Goal: Information Seeking & Learning: Learn about a topic

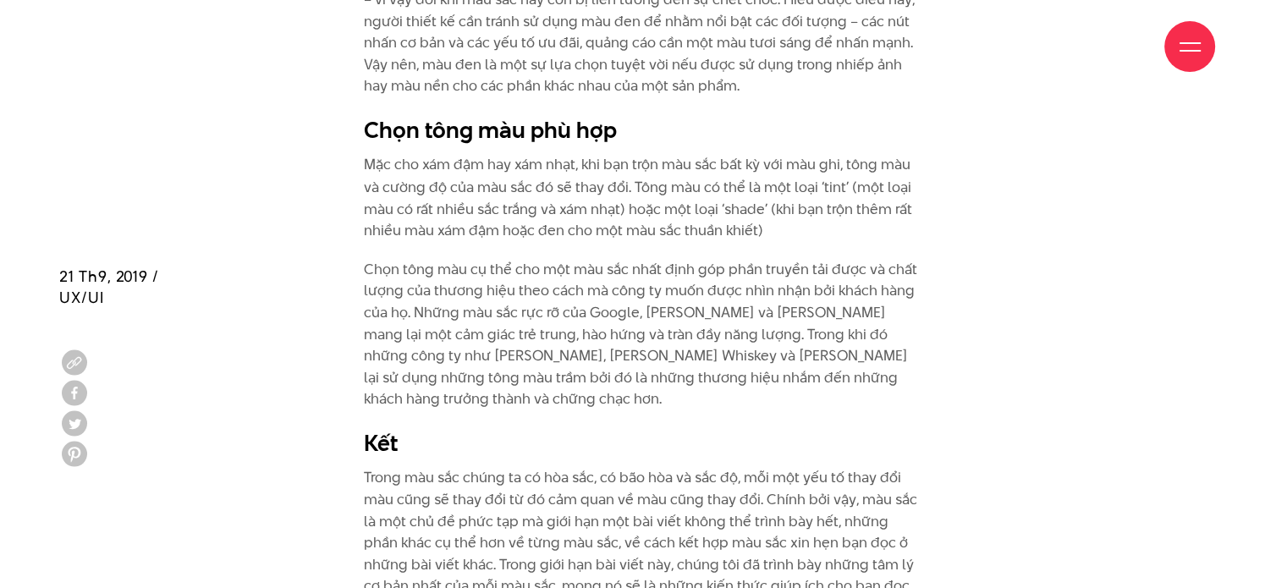
scroll to position [9645, 0]
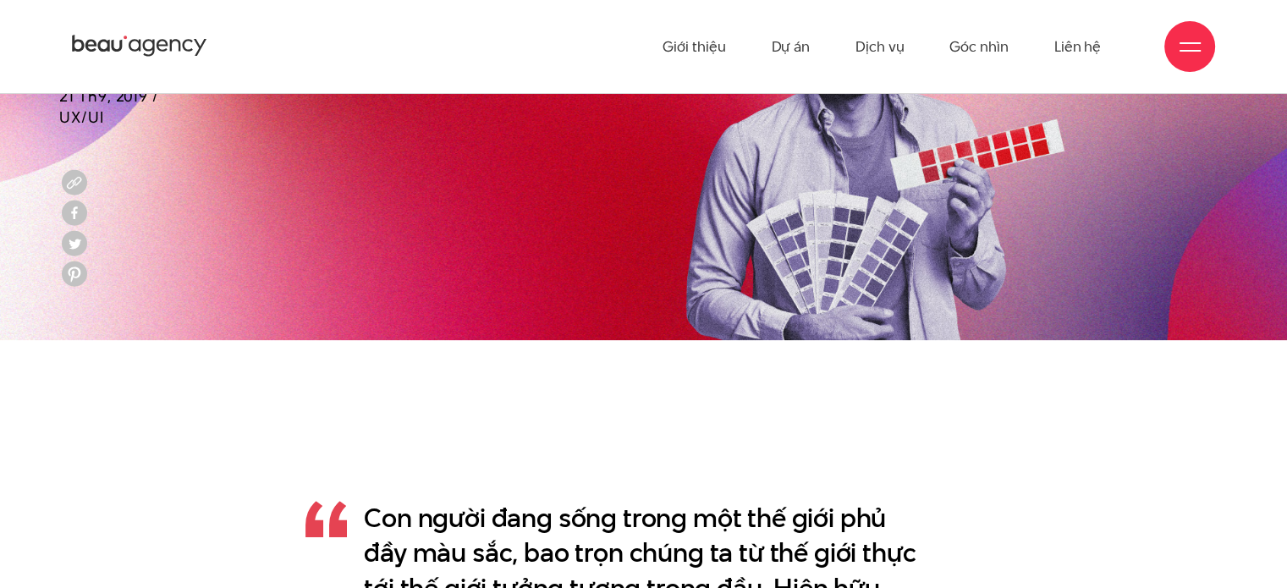
scroll to position [1003, 0]
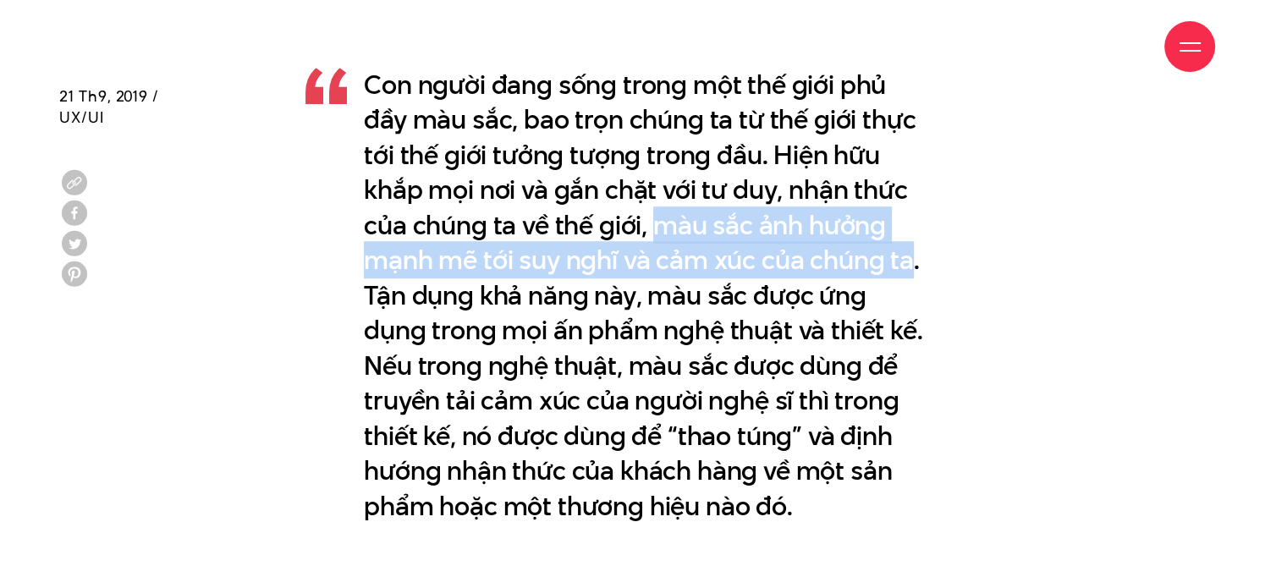
drag, startPoint x: 651, startPoint y: 226, endPoint x: 910, endPoint y: 254, distance: 260.4
click at [910, 254] on p "Con người đang sống trong một thế giới phủ đầy màu sắc, bao trọn chúng ta từ th…" at bounding box center [643, 296] width 559 height 456
copy p "màu sắc ảnh hưởng mạnh mẽ tới suy nghĩ và cảm xúc của chúng ta"
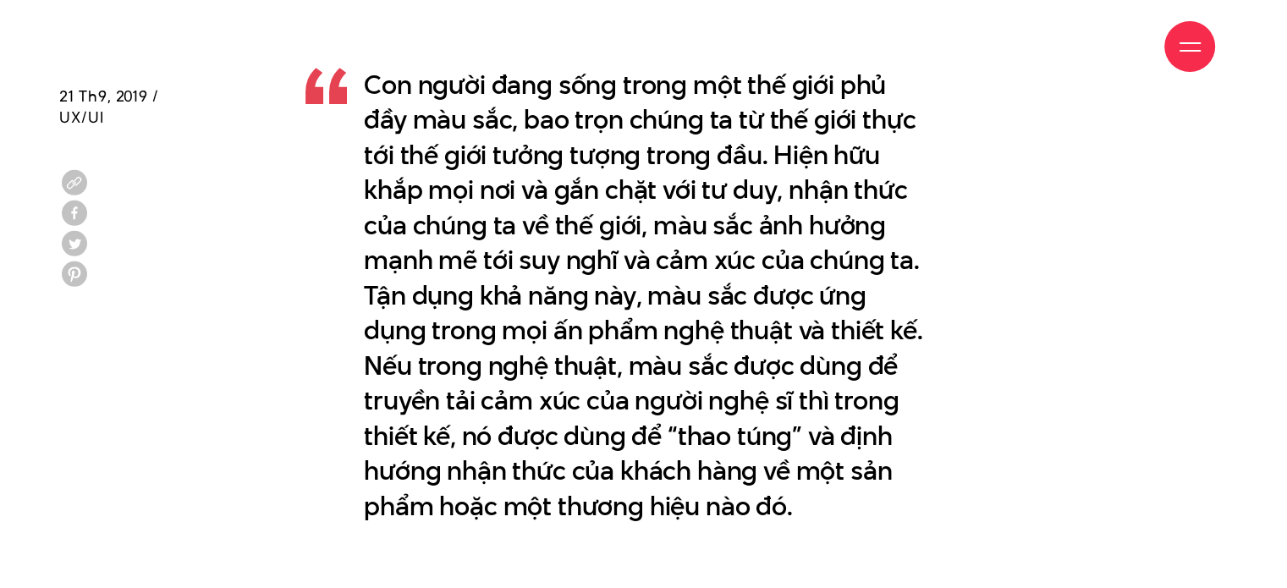
click at [660, 303] on p "Con người đang sống trong một thế giới phủ đầy màu sắc, bao trọn chúng ta từ th…" at bounding box center [643, 296] width 559 height 456
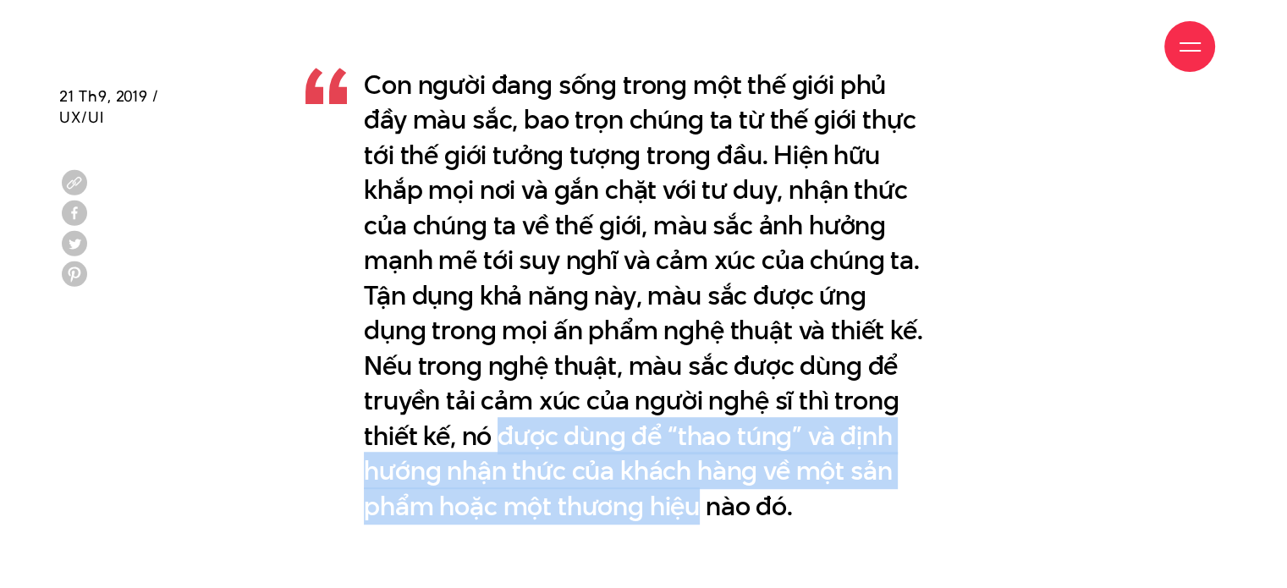
drag, startPoint x: 497, startPoint y: 434, endPoint x: 695, endPoint y: 514, distance: 213.7
click at [695, 514] on p "Con người đang sống trong một thế giới phủ đầy màu sắc, bao trọn chúng ta từ th…" at bounding box center [643, 296] width 559 height 456
copy p "được dùng để “thao túng” và định hướng nhận thức của khách hàng về một sản phẩm…"
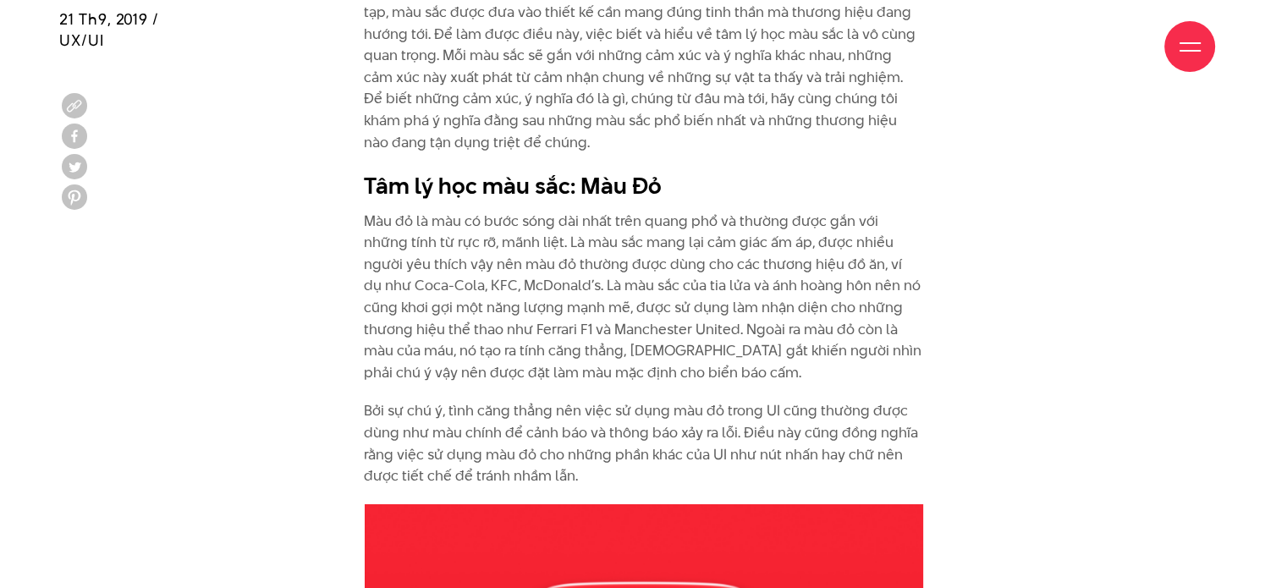
scroll to position [2018, 0]
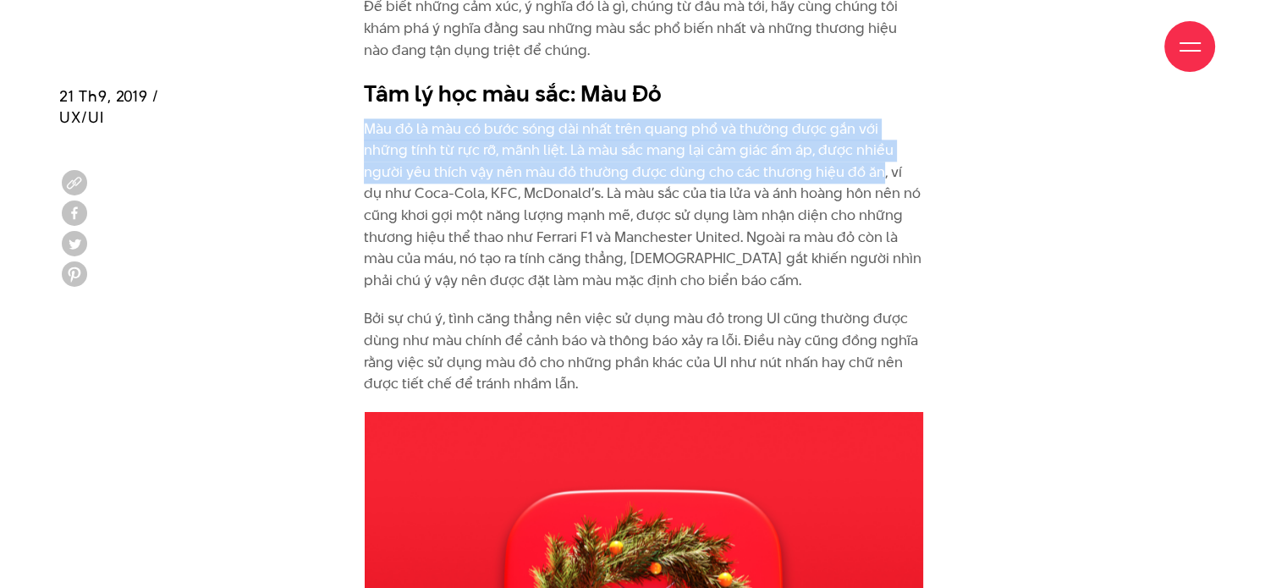
drag, startPoint x: 355, startPoint y: 128, endPoint x: 805, endPoint y: 175, distance: 453.4
click at [805, 175] on div "Là yếu tố đầu tiên mà mắt nhận biết và bao hàm những cảm xúc và ý nghĩa phức tạ…" at bounding box center [643, 149] width 585 height 524
copy p "Màu đỏ là màu có bước sóng dài nhất trên quang phổ và thường được gắn với những…"
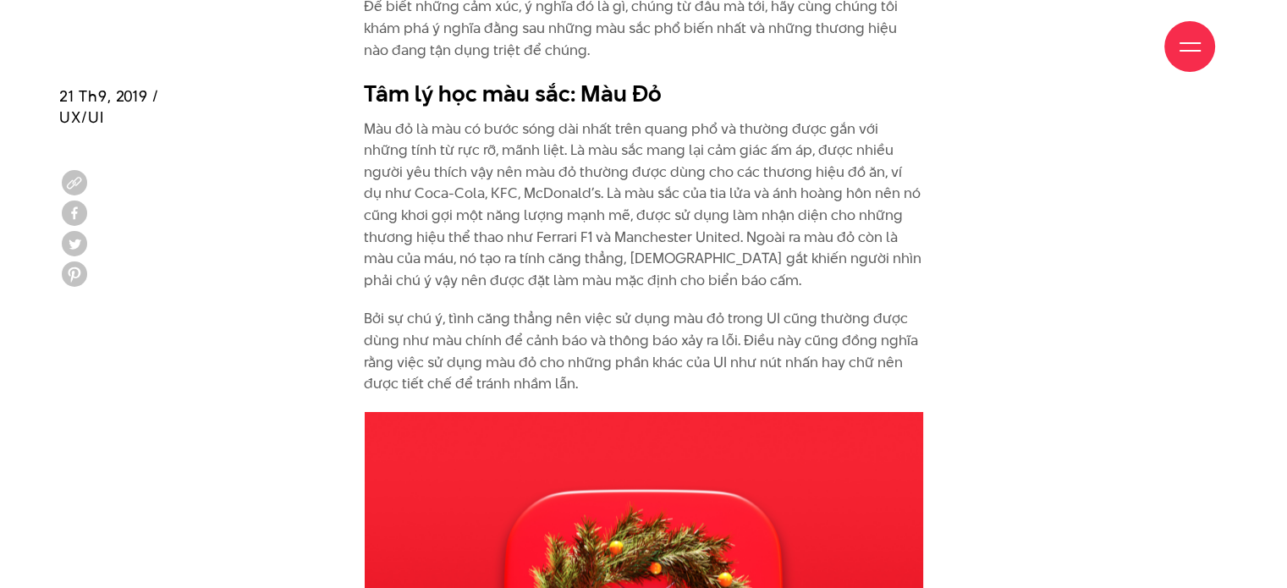
click at [676, 197] on p "Màu đỏ là màu có bước sóng dài nhất trên quang phổ và thường được gắn với những…" at bounding box center [643, 204] width 559 height 173
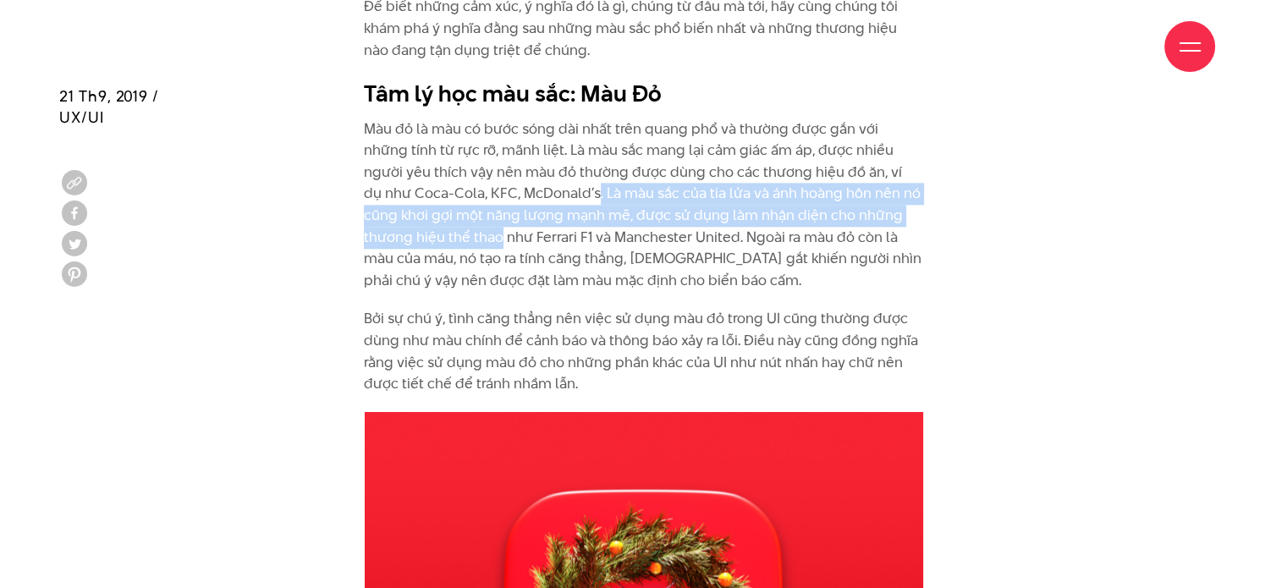
drag, startPoint x: 508, startPoint y: 192, endPoint x: 392, endPoint y: 245, distance: 127.6
click at [392, 245] on p "Màu đỏ là màu có bước sóng dài nhất trên quang phổ và thường được gắn với những…" at bounding box center [643, 204] width 559 height 173
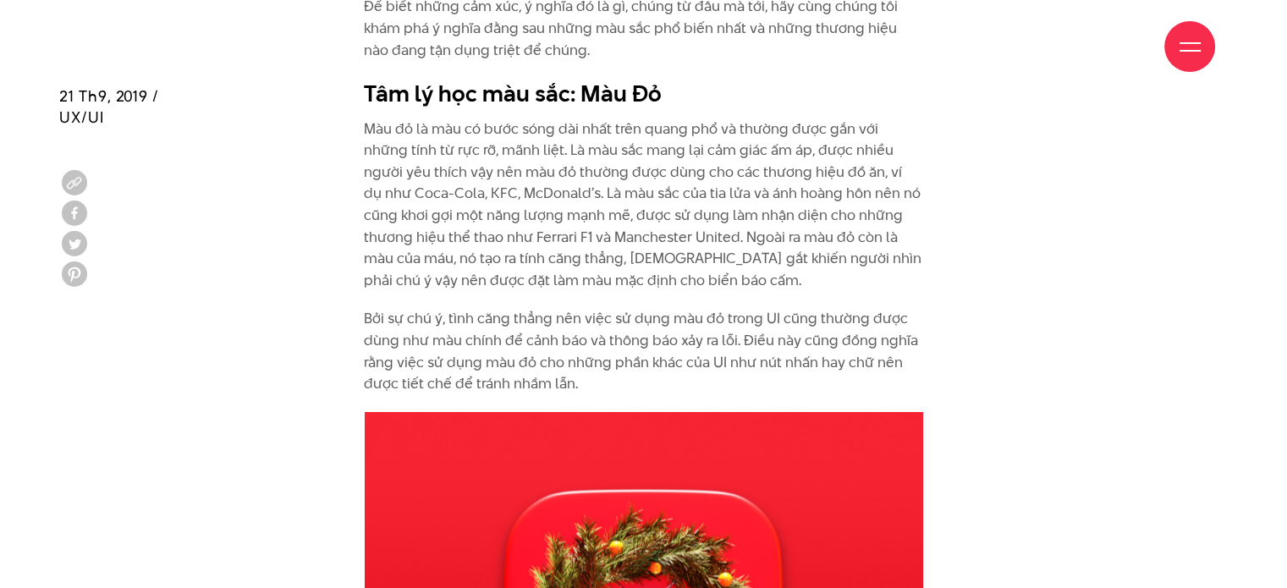
click at [560, 247] on p "Màu đỏ là màu có bước sóng dài nhất trên quang phổ và thường được gắn với những…" at bounding box center [643, 204] width 559 height 173
drag, startPoint x: 662, startPoint y: 216, endPoint x: 390, endPoint y: 244, distance: 273.9
click at [390, 244] on p "Màu đỏ là màu có bước sóng dài nhất trên quang phổ và thường được gắn với những…" at bounding box center [643, 204] width 559 height 173
copy p "nhận diện cho những thương hiệu thể thao"
click at [640, 276] on p "Màu đỏ là màu có bước sóng dài nhất trên quang phổ và thường được gắn với những…" at bounding box center [643, 204] width 559 height 173
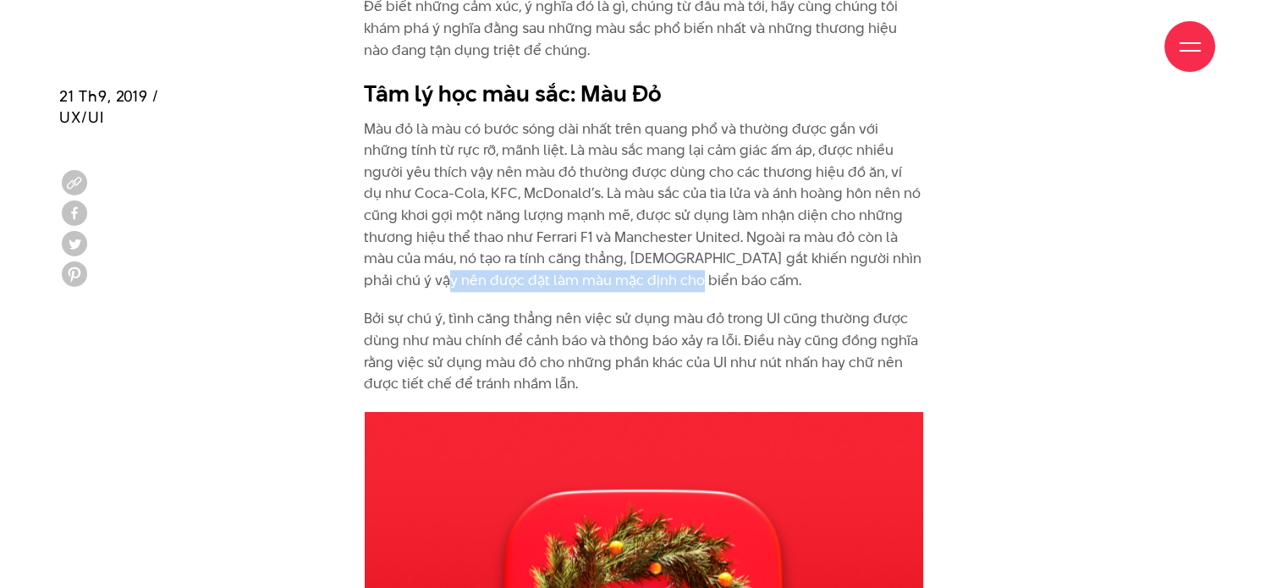
drag, startPoint x: 866, startPoint y: 252, endPoint x: 873, endPoint y: 285, distance: 33.9
click at [873, 285] on p "Màu đỏ là màu có bước sóng dài nhất trên quang phổ và thường được gắn với những…" at bounding box center [643, 204] width 559 height 173
click at [666, 321] on p "Bởi sự chú ý, tình căng thẳng nên việc sử dụng màu đỏ trong UI cũng thường được…" at bounding box center [643, 351] width 559 height 86
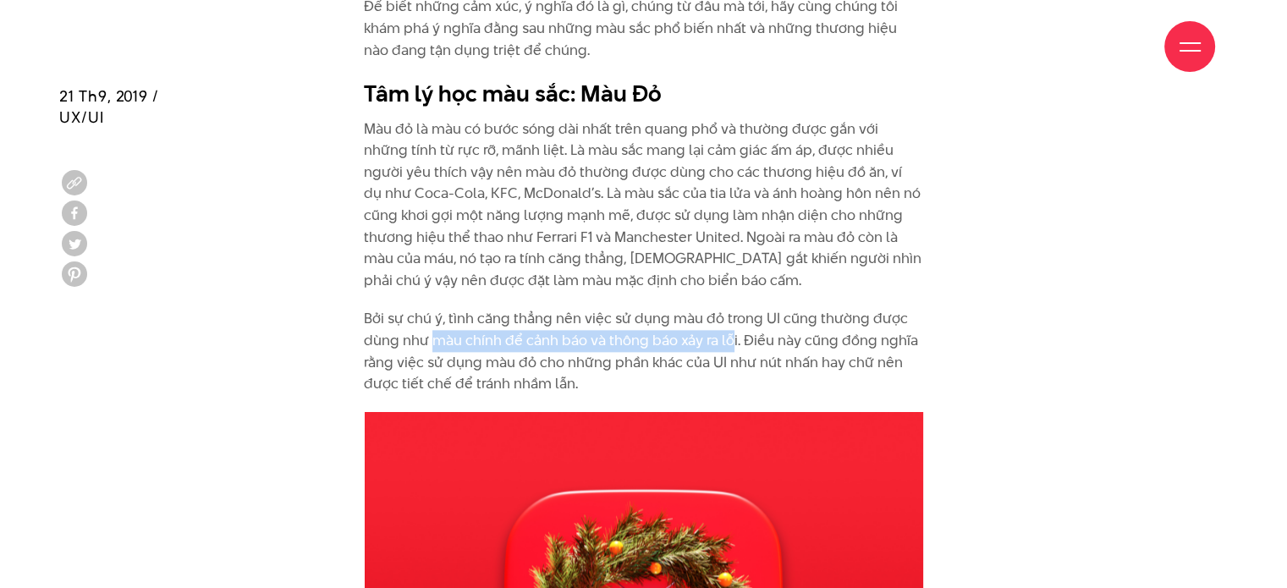
drag, startPoint x: 436, startPoint y: 339, endPoint x: 754, endPoint y: 325, distance: 318.5
click at [731, 343] on p "Bởi sự chú ý, tình căng thẳng nên việc sử dụng màu đỏ trong UI cũng thường được…" at bounding box center [643, 351] width 559 height 86
copy p "màu chính để cảnh báo và thông báo xảy ra lỗ"
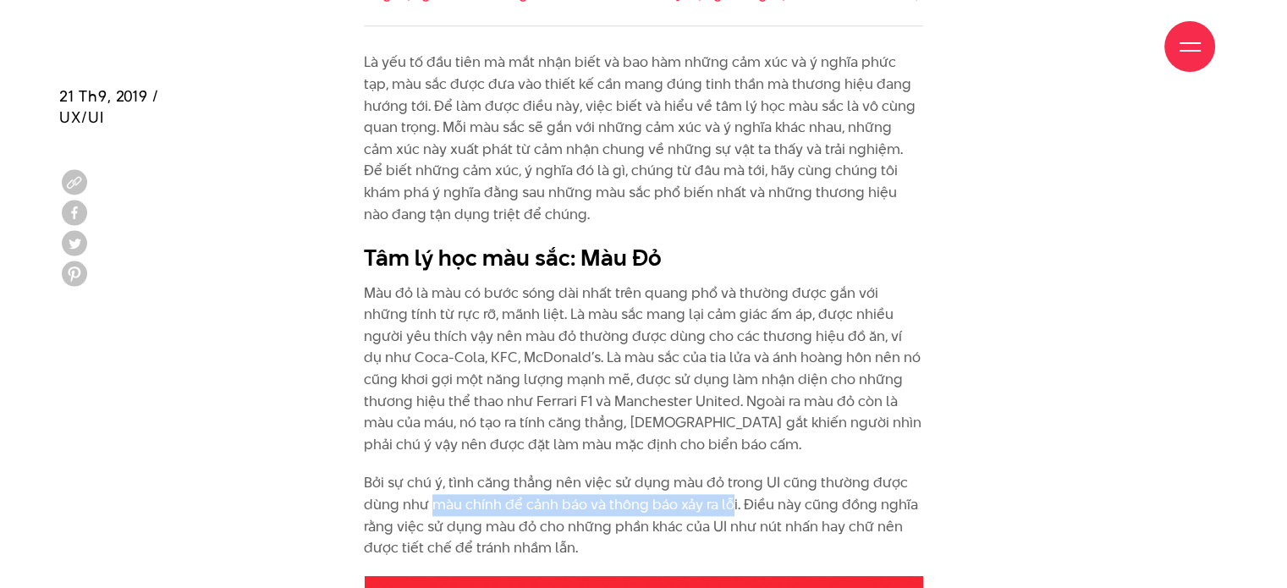
scroll to position [1933, 0]
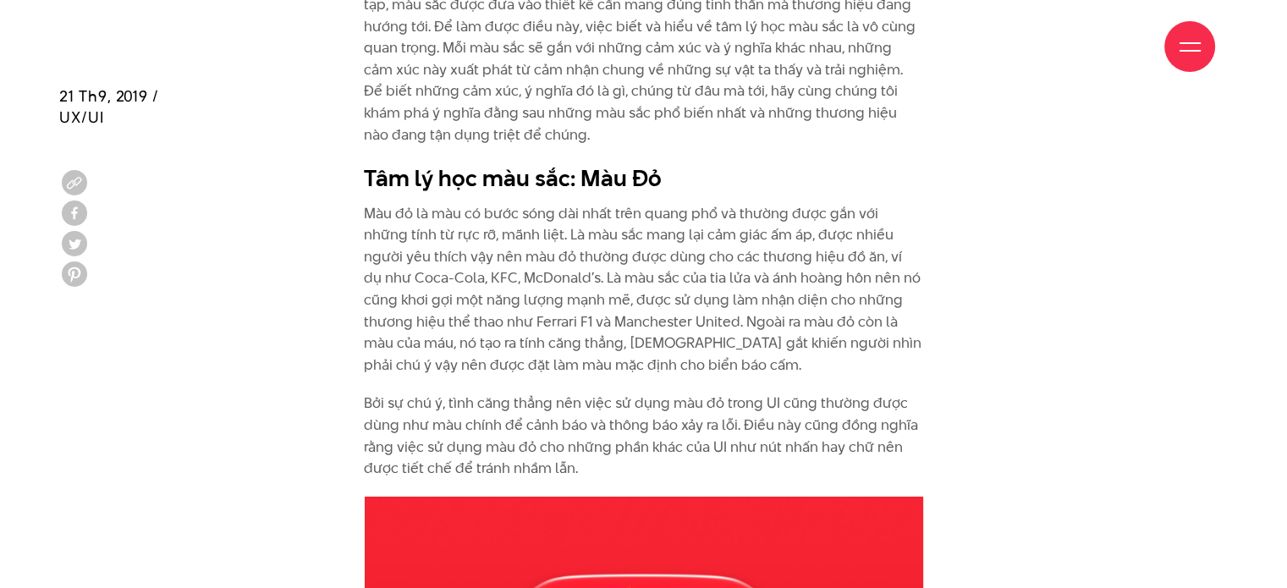
click at [700, 245] on p "Màu đỏ là màu có bước sóng dài nhất trên quang phổ và thường được gắn với những…" at bounding box center [643, 289] width 559 height 173
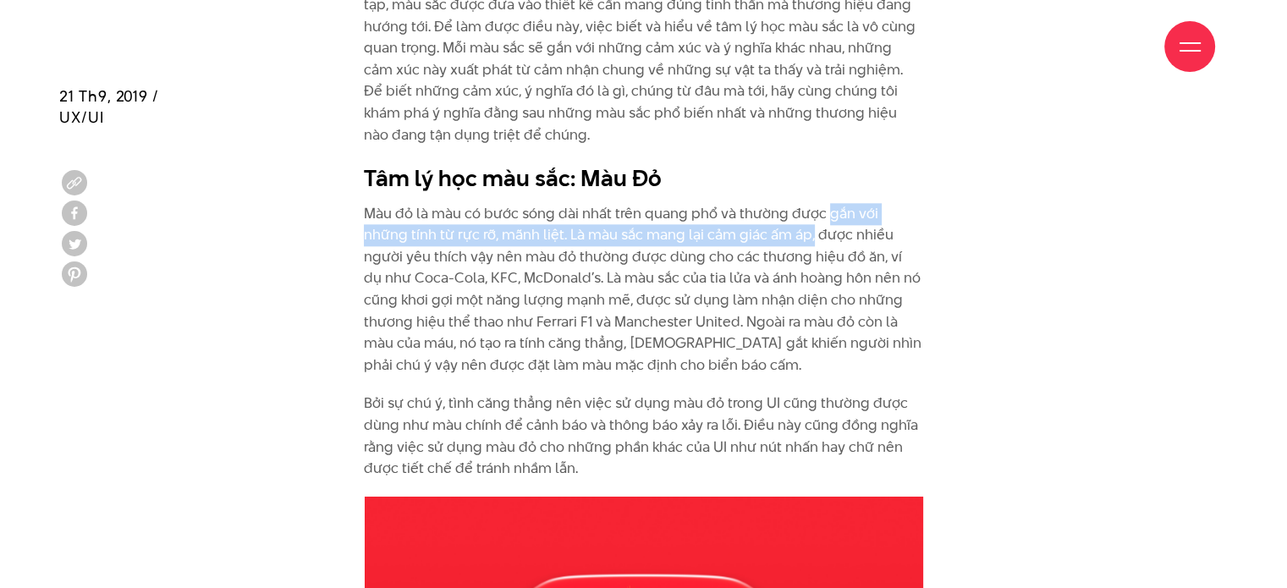
drag, startPoint x: 828, startPoint y: 211, endPoint x: 767, endPoint y: 238, distance: 66.7
click at [767, 238] on p "Màu đỏ là màu có bước sóng dài nhất trên quang phổ và thường được gắn với những…" at bounding box center [643, 289] width 559 height 173
copy p "gắn với những tính từ rực rỡ, mãnh liệt. Là màu sắc mang lại cảm giác ấm áp,"
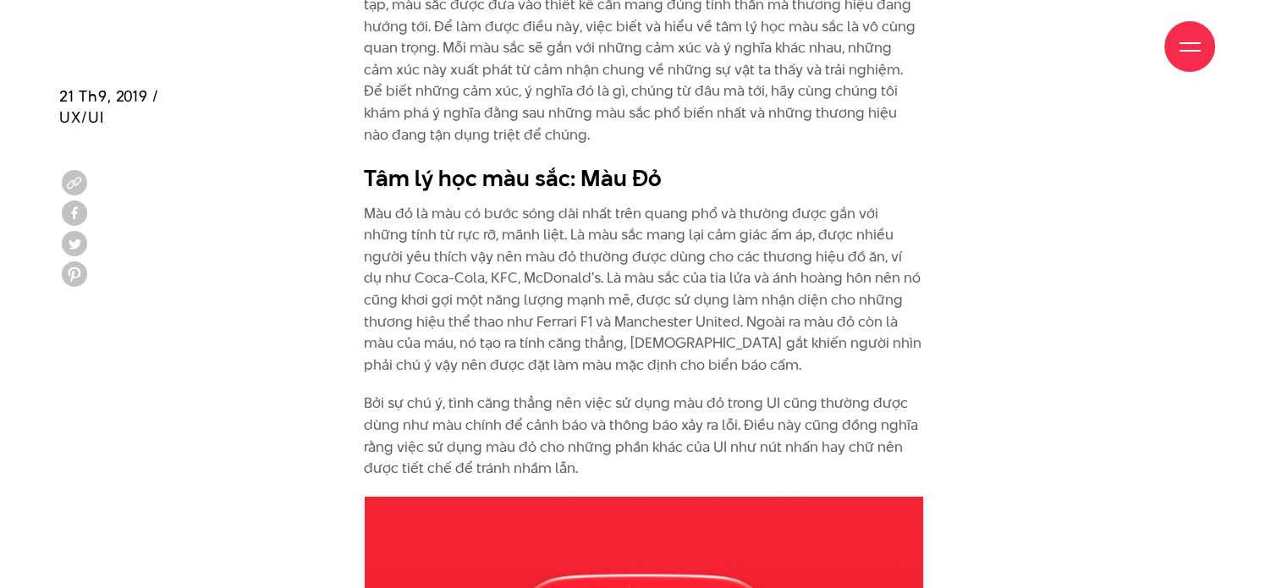
click at [596, 294] on p "Màu đỏ là màu có bước sóng dài nhất trên quang phổ và thường được gắn với những…" at bounding box center [643, 289] width 559 height 173
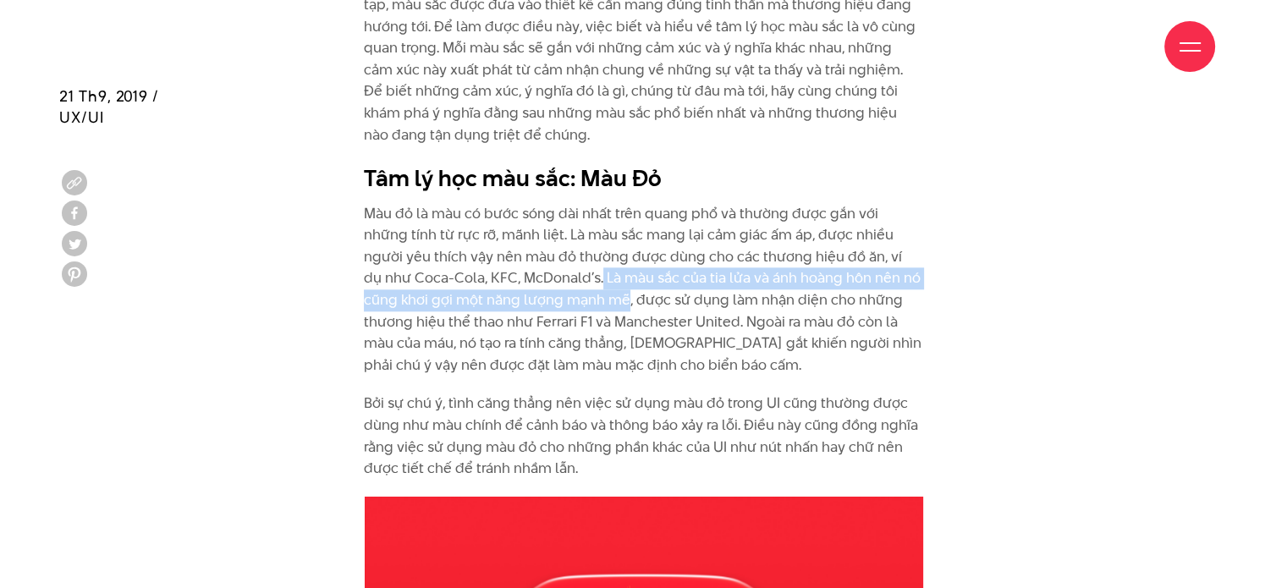
drag, startPoint x: 511, startPoint y: 277, endPoint x: 535, endPoint y: 303, distance: 35.3
click at [535, 303] on p "Màu đỏ là màu có bước sóng dài nhất trên quang phổ và thường được gắn với những…" at bounding box center [643, 289] width 559 height 173
copy p "Là màu sắc của tia lửa và ánh hoàng hôn nên nó cũng khơi gợi một năng lượng mạn…"
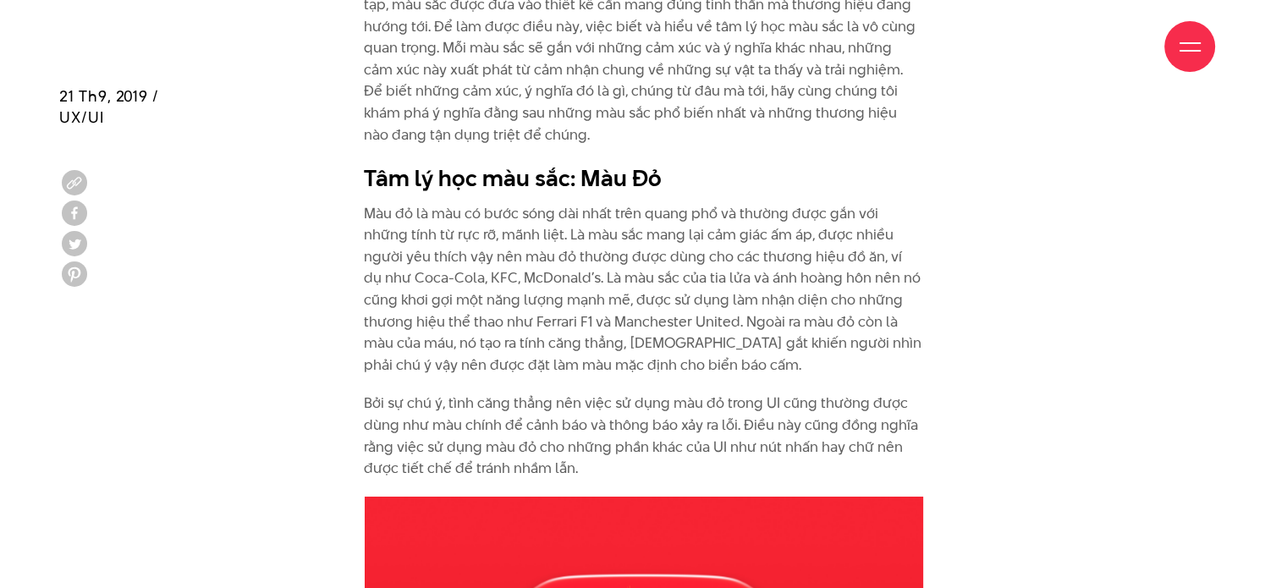
click at [626, 342] on p "Màu đỏ là màu có bước sóng dài nhất trên quang phổ và thường được gắn với những…" at bounding box center [643, 289] width 559 height 173
drag, startPoint x: 359, startPoint y: 342, endPoint x: 568, endPoint y: 348, distance: 209.1
click at [568, 348] on div "Là yếu tố đầu tiên mà mắt nhận biết và bao hàm những cảm xúc và ý nghĩa phức tạ…" at bounding box center [643, 234] width 585 height 524
copy p "tạo ra tính căng thẳng, [DEMOGRAPHIC_DATA] gắt"
click at [638, 273] on p "Màu đỏ là màu có bước sóng dài nhất trên quang phổ và thường được gắn với những…" at bounding box center [643, 289] width 559 height 173
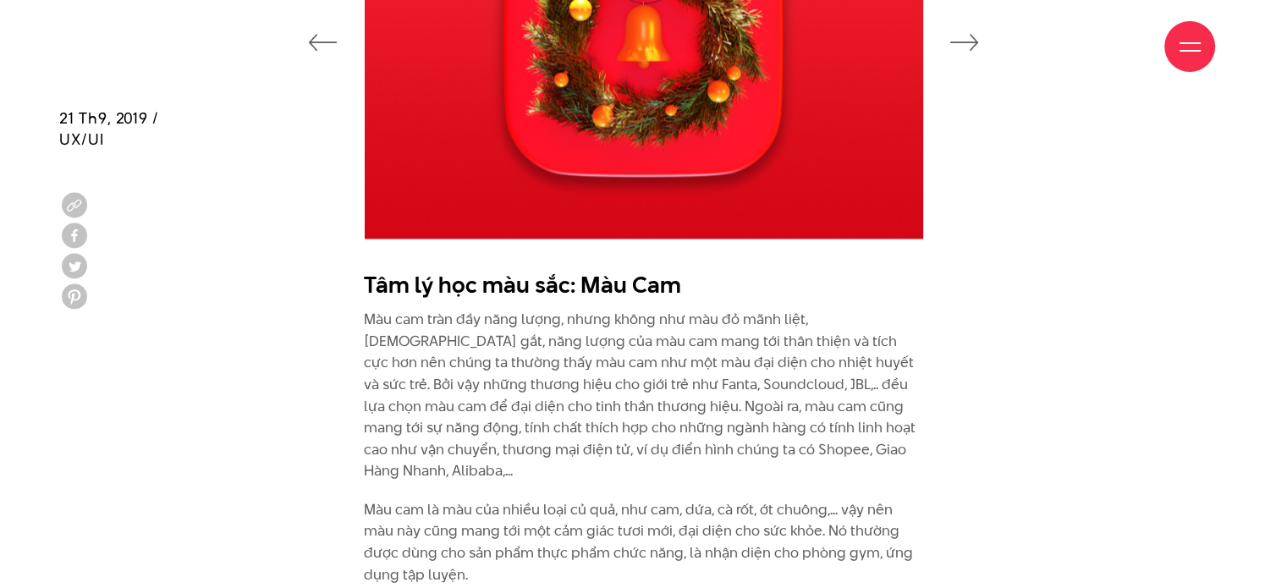
scroll to position [2695, 0]
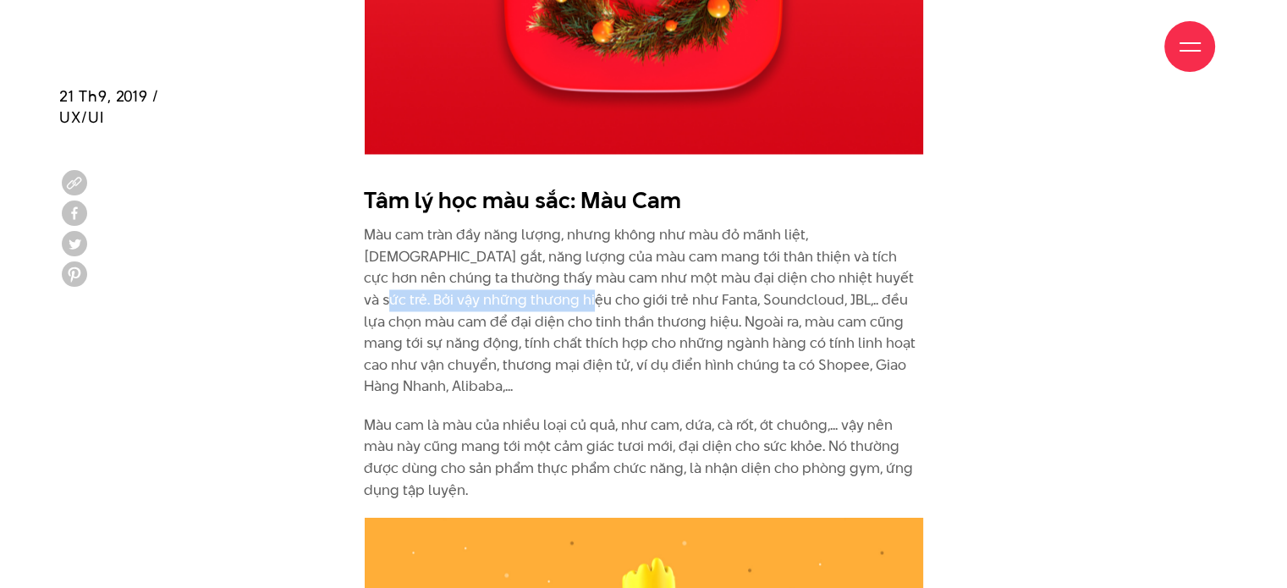
drag, startPoint x: 798, startPoint y: 279, endPoint x: 468, endPoint y: 300, distance: 330.6
click at [468, 300] on p "Màu cam tràn đầy năng lượng, nhưng không như màu đỏ mãnh liệt, [DEMOGRAPHIC_DAT…" at bounding box center [643, 310] width 559 height 173
copy p "những thương hiệu cho giới trẻ"
click at [575, 316] on p "Màu cam tràn đầy năng lượng, nhưng không như màu đỏ mãnh liệt, [DEMOGRAPHIC_DAT…" at bounding box center [643, 310] width 559 height 173
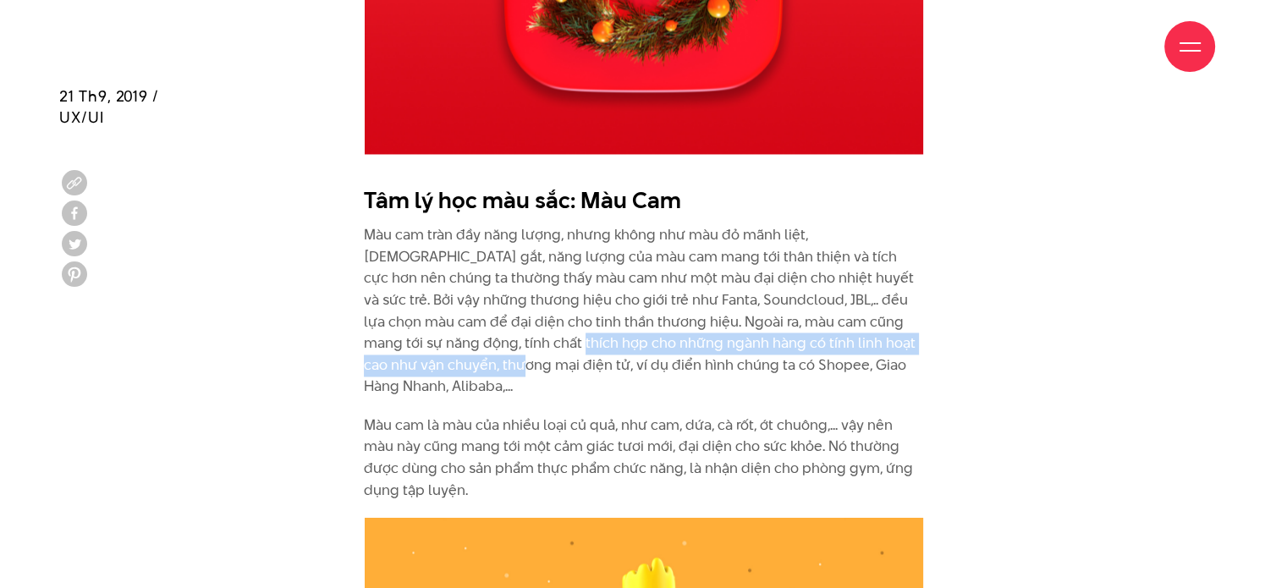
drag, startPoint x: 462, startPoint y: 343, endPoint x: 408, endPoint y: 368, distance: 59.8
click at [408, 368] on p "Màu cam tràn đầy năng lượng, nhưng không như màu đỏ mãnh liệt, [DEMOGRAPHIC_DAT…" at bounding box center [643, 310] width 559 height 173
copy p "hững ngành hàng có tính linh hoạt cao như vận chuyển, thương mại điện tử"
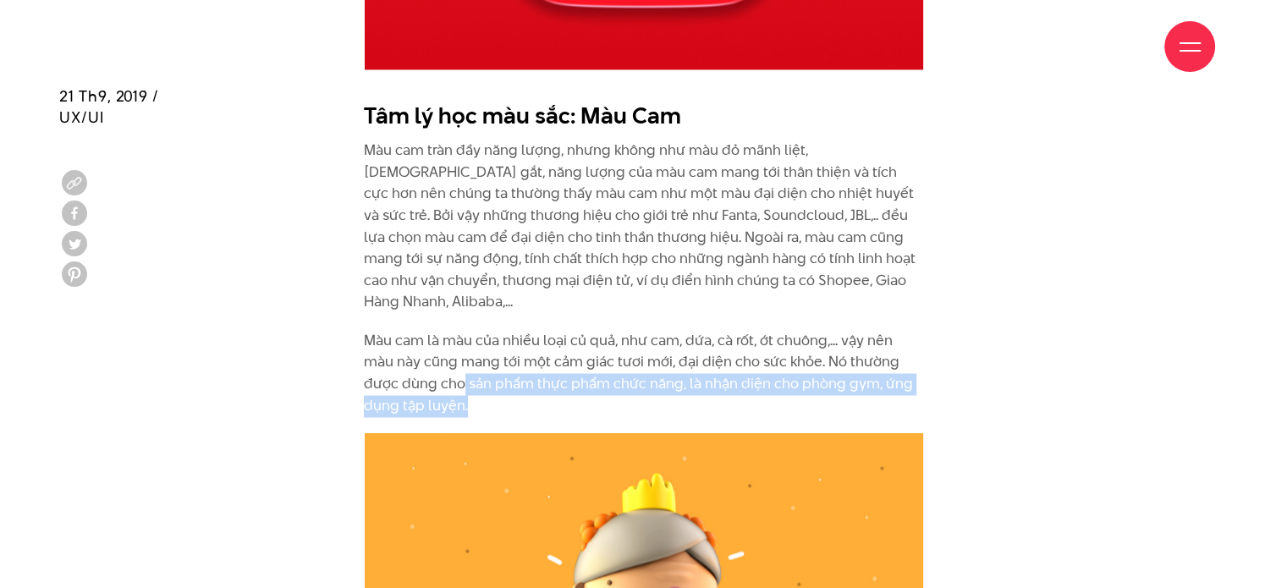
drag, startPoint x: 584, startPoint y: 365, endPoint x: 839, endPoint y: 384, distance: 256.3
click at [839, 384] on p "Màu cam là màu của nhiều loại củ quả, như cam, dứa, cà rốt, ớt chuông,... vậy n…" at bounding box center [643, 373] width 559 height 86
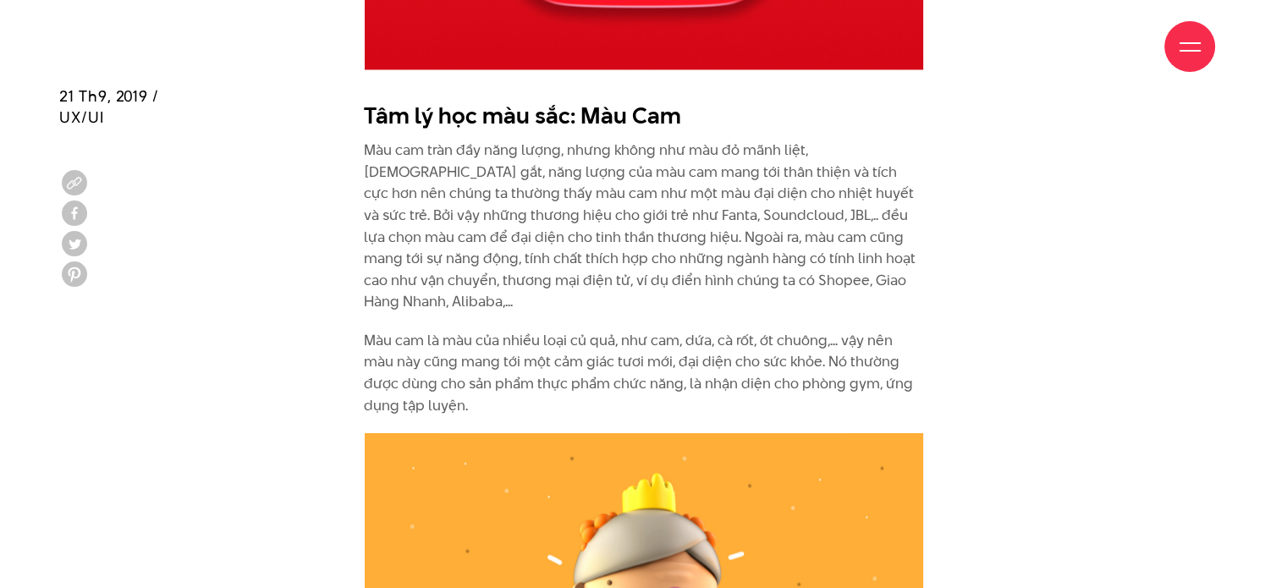
click at [799, 198] on p "Màu cam tràn đầy năng lượng, nhưng không như màu đỏ mãnh liệt, [DEMOGRAPHIC_DAT…" at bounding box center [643, 226] width 559 height 173
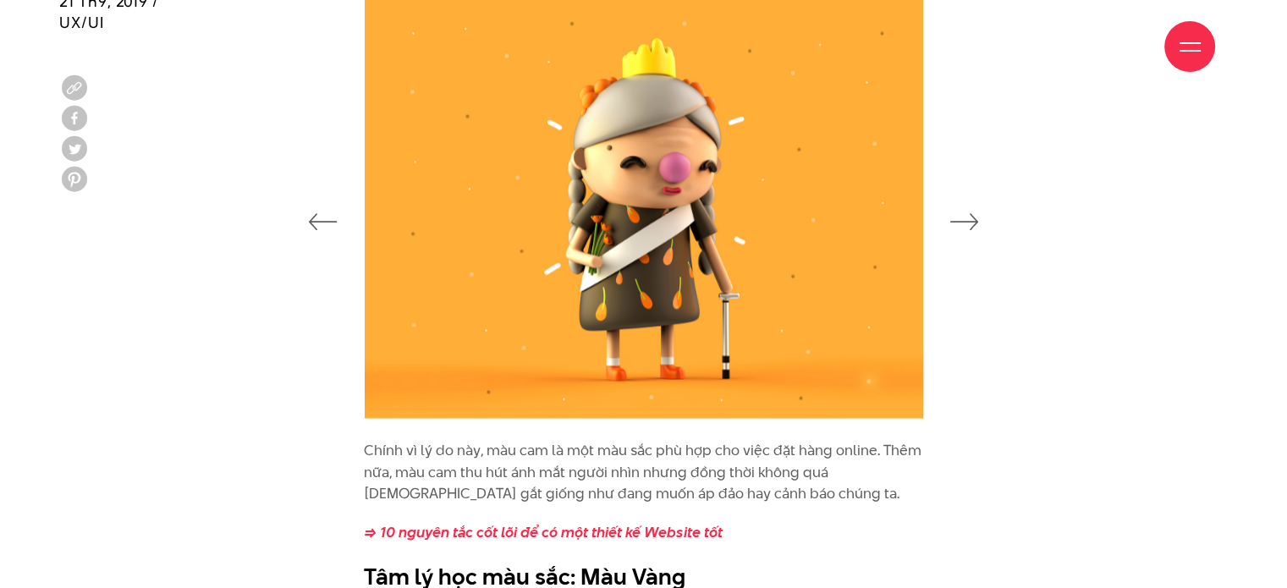
scroll to position [3287, 0]
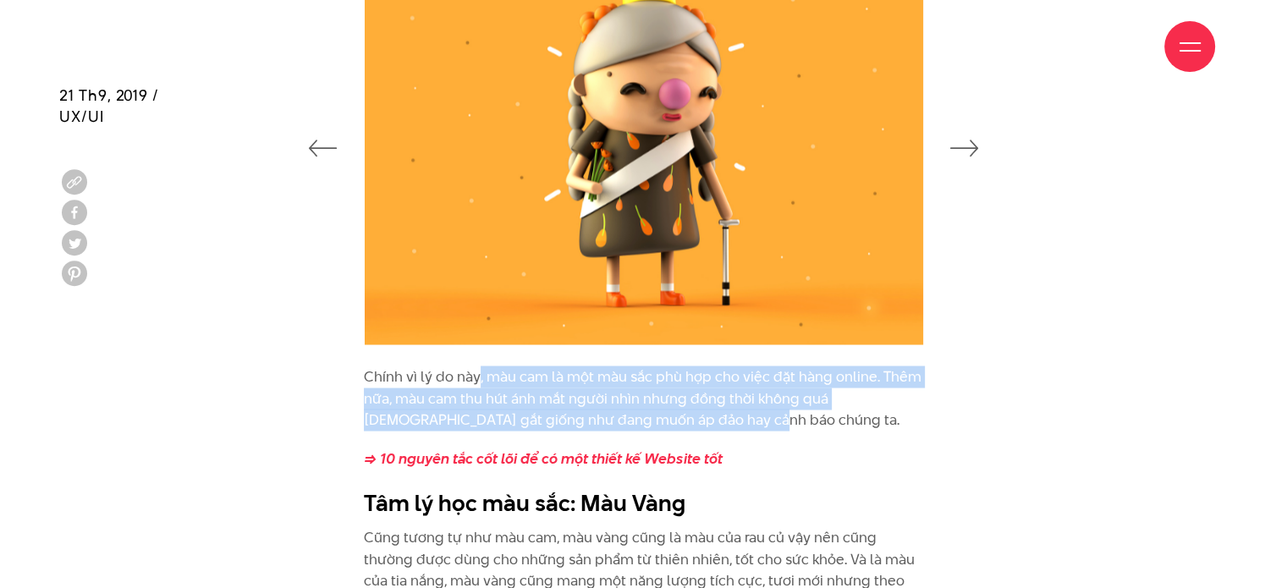
drag, startPoint x: 478, startPoint y: 358, endPoint x: 668, endPoint y: 395, distance: 194.0
click at [668, 395] on p "Chính vì lý do này, màu cam là một màu sắc phù hợp cho việc đặt hàng online. Th…" at bounding box center [643, 398] width 559 height 65
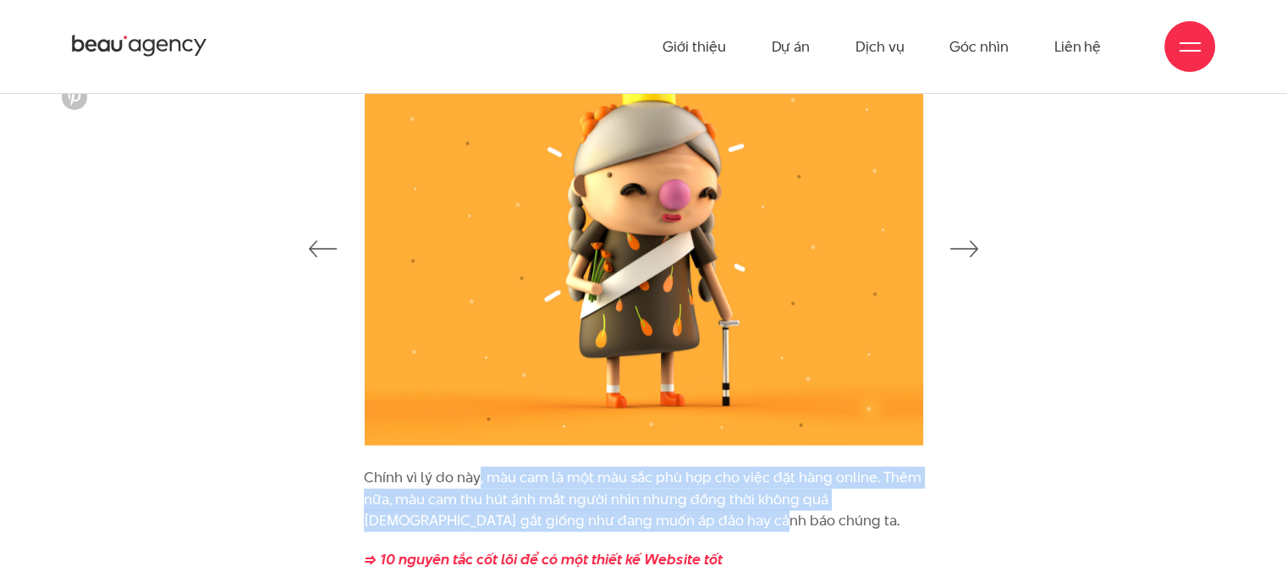
scroll to position [2949, 0]
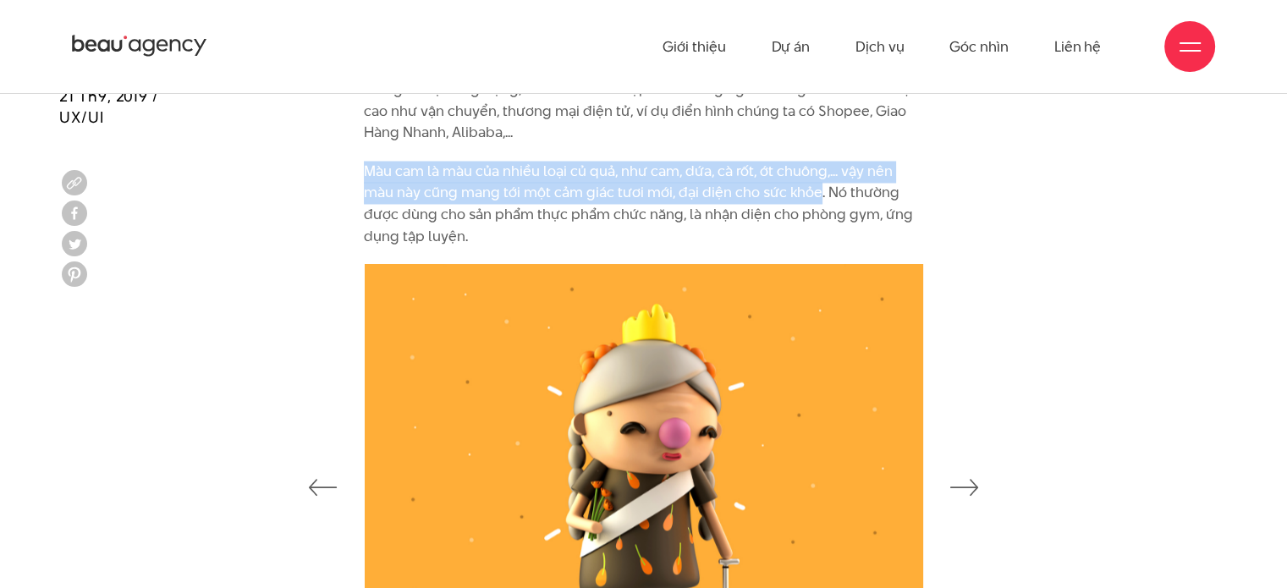
drag, startPoint x: 365, startPoint y: 148, endPoint x: 816, endPoint y: 173, distance: 452.5
click at [816, 173] on p "Màu cam là màu của nhiều loại củ quả, như cam, dứa, cà rốt, ớt chuông,... vậy n…" at bounding box center [643, 204] width 559 height 86
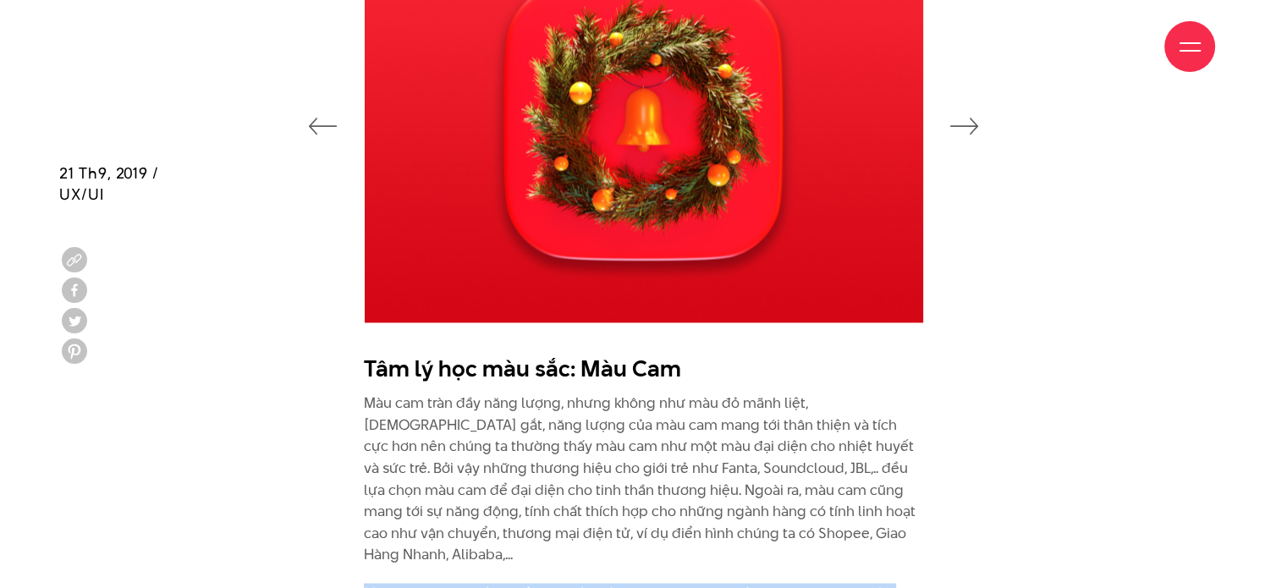
scroll to position [2610, 0]
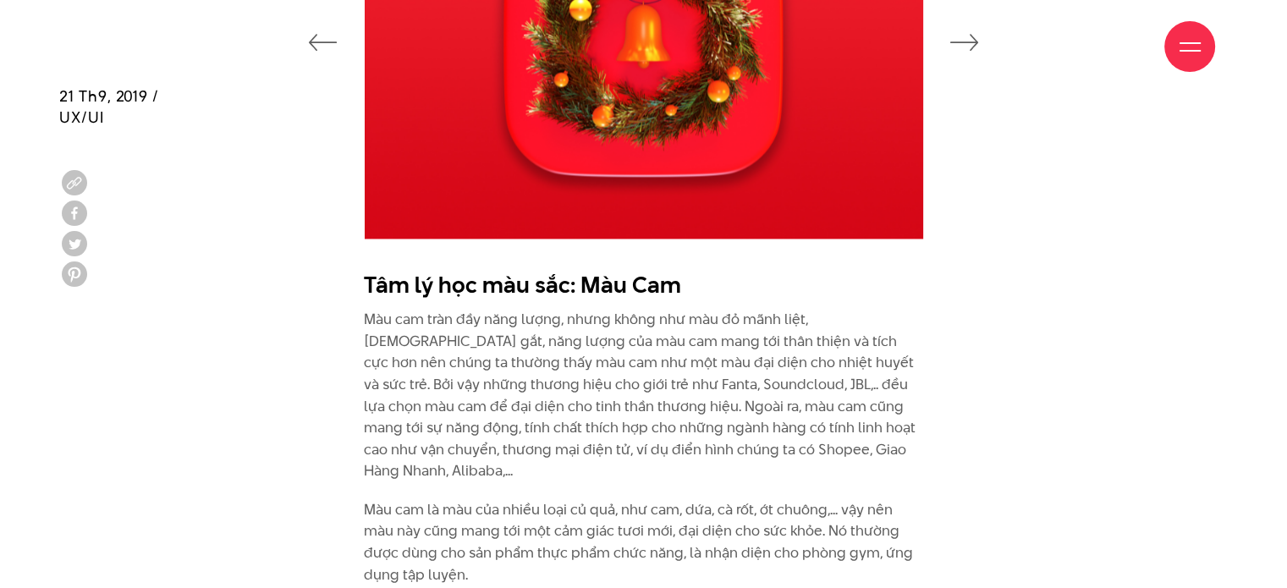
click at [617, 366] on p "Màu cam tràn đầy năng lượng, nhưng không như màu đỏ mãnh liệt, [DEMOGRAPHIC_DAT…" at bounding box center [643, 395] width 559 height 173
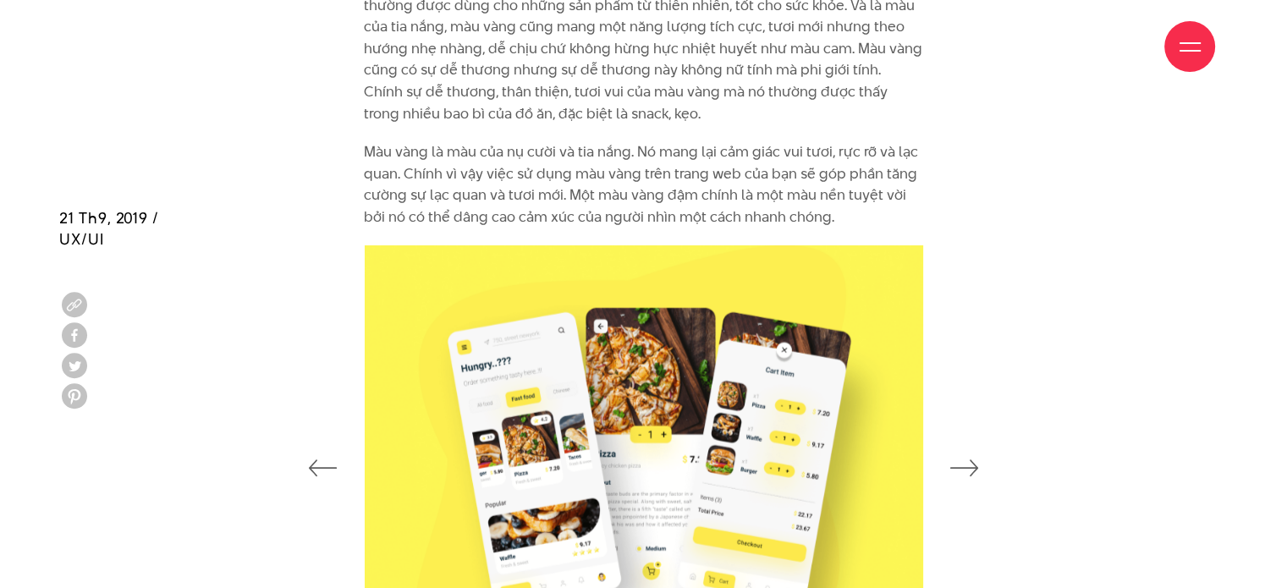
scroll to position [3964, 0]
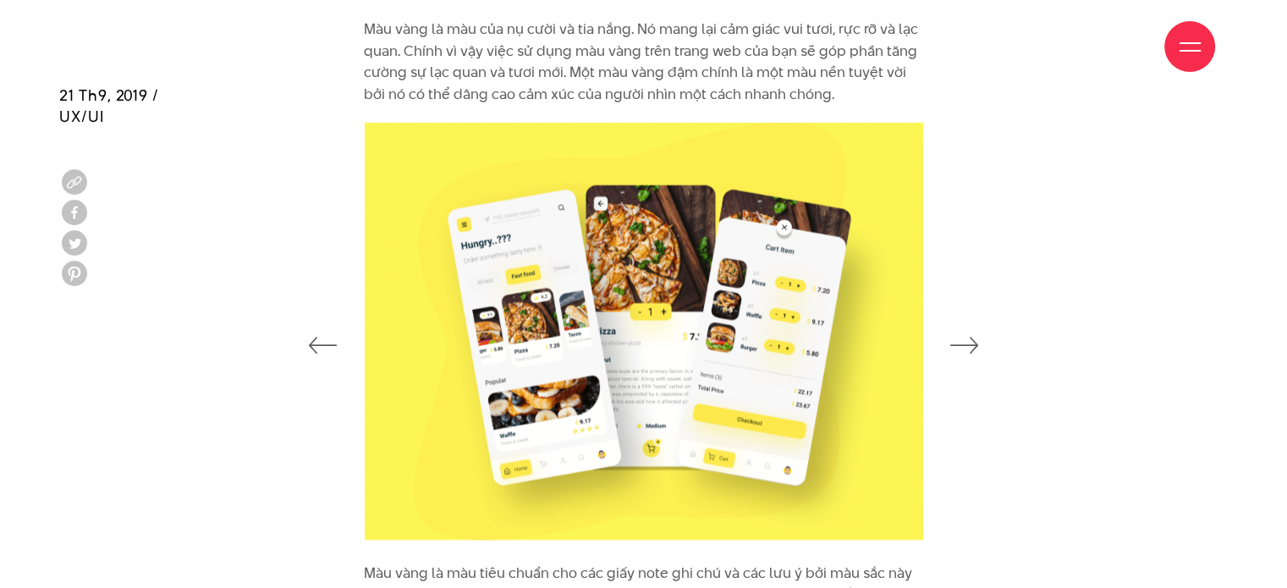
drag, startPoint x: 879, startPoint y: 415, endPoint x: 1021, endPoint y: 498, distance: 164.6
click at [996, 486] on div at bounding box center [643, 343] width 1168 height 441
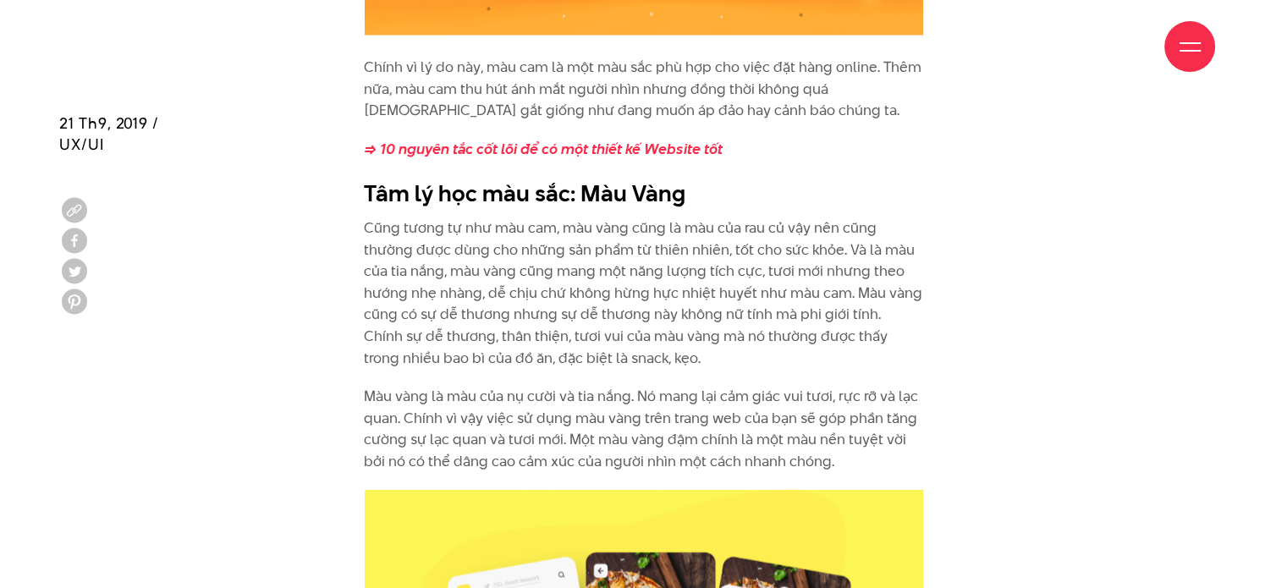
scroll to position [3625, 0]
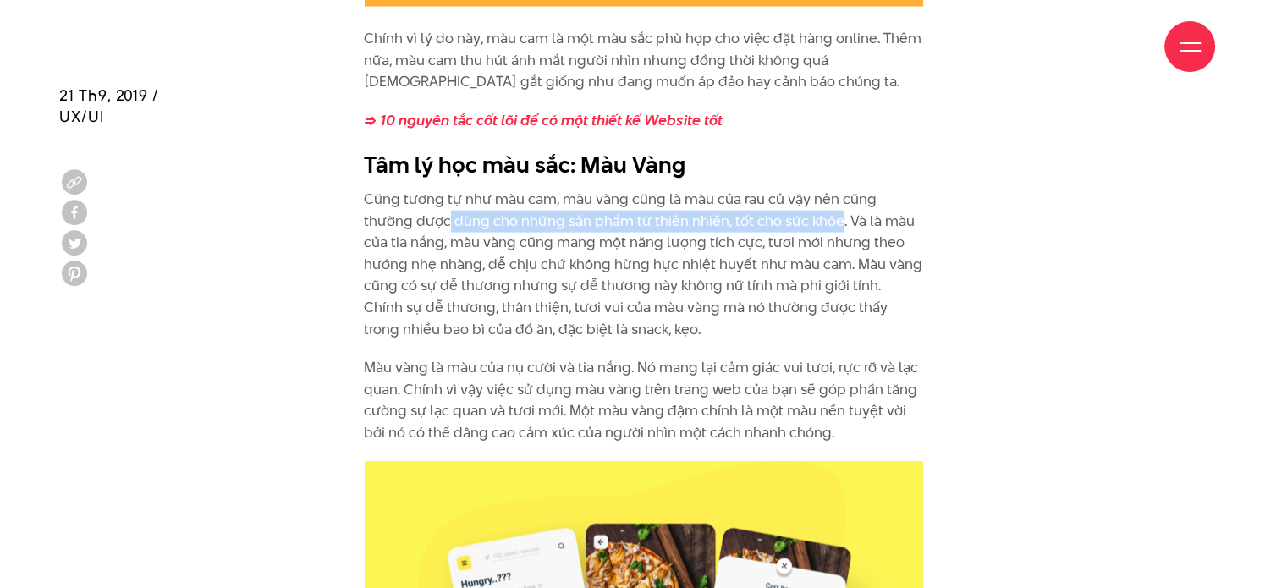
drag, startPoint x: 449, startPoint y: 199, endPoint x: 836, endPoint y: 205, distance: 386.7
click at [836, 205] on p "Cũng tương tự như màu cam, màu vàng cũng là màu của rau củ vậy nên cũng thường …" at bounding box center [643, 264] width 559 height 151
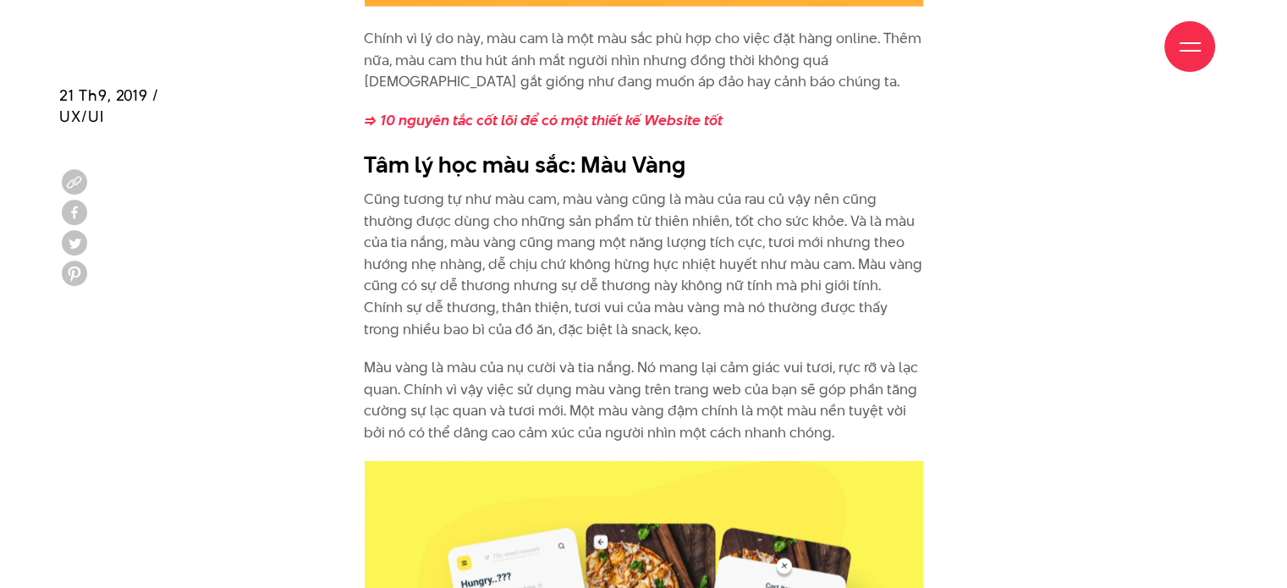
click at [503, 245] on p "Cũng tương tự như màu cam, màu vàng cũng là màu của rau củ vậy nên cũng thường …" at bounding box center [643, 264] width 559 height 151
drag, startPoint x: 362, startPoint y: 306, endPoint x: 618, endPoint y: 306, distance: 256.4
click at [618, 306] on div "Chính vì lý do này, màu cam là một màu sắc phù hợp cho việc đặt hàng online. Th…" at bounding box center [643, 244] width 585 height 432
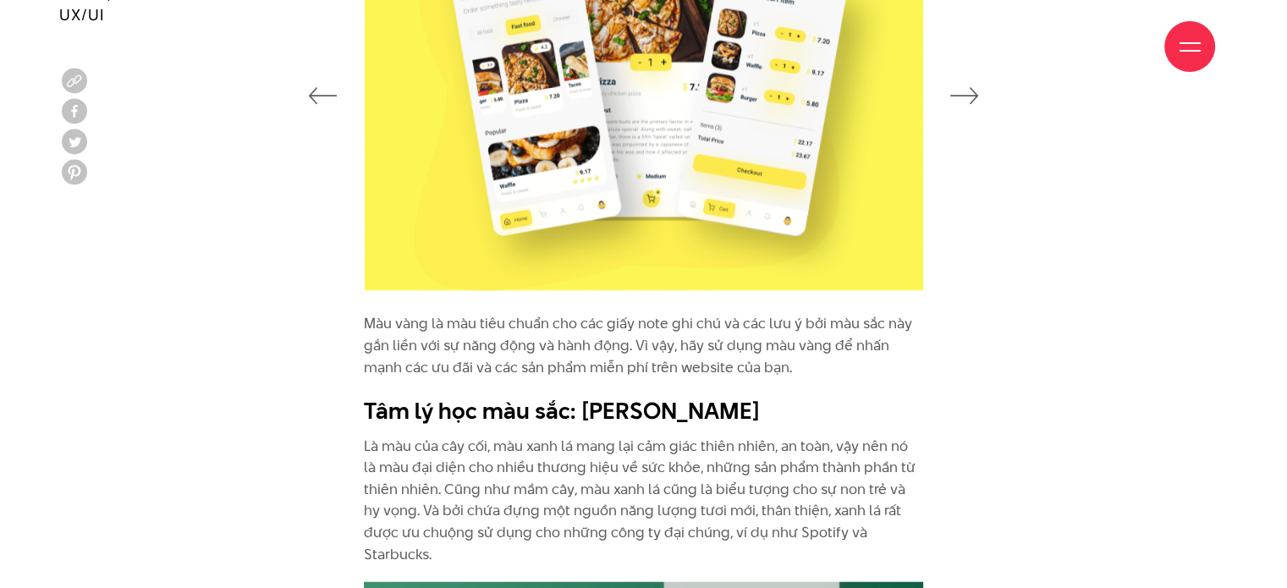
scroll to position [4218, 0]
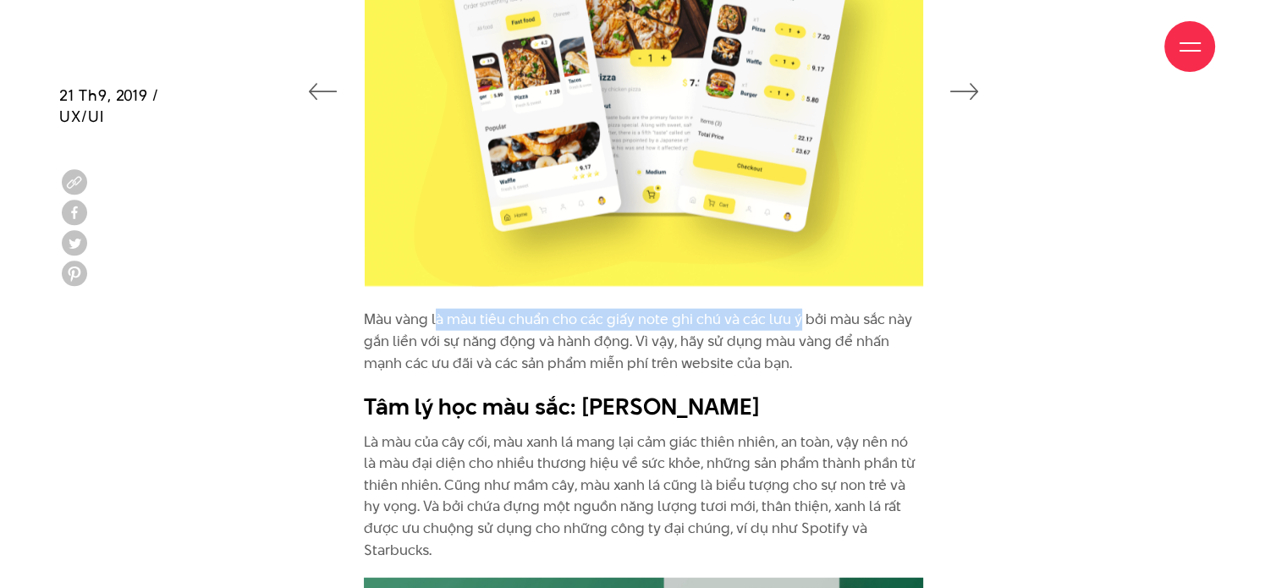
drag, startPoint x: 438, startPoint y: 300, endPoint x: 794, endPoint y: 302, distance: 355.4
click at [794, 309] on p "Màu vàng là màu tiêu chuẩn cho các giấy note ghi chú và các lưu ý bởi màu sắc n…" at bounding box center [643, 341] width 559 height 65
click at [556, 327] on p "Màu vàng là màu tiêu chuẩn cho các giấy note ghi chú và các lưu ý bởi màu sắc n…" at bounding box center [643, 341] width 559 height 65
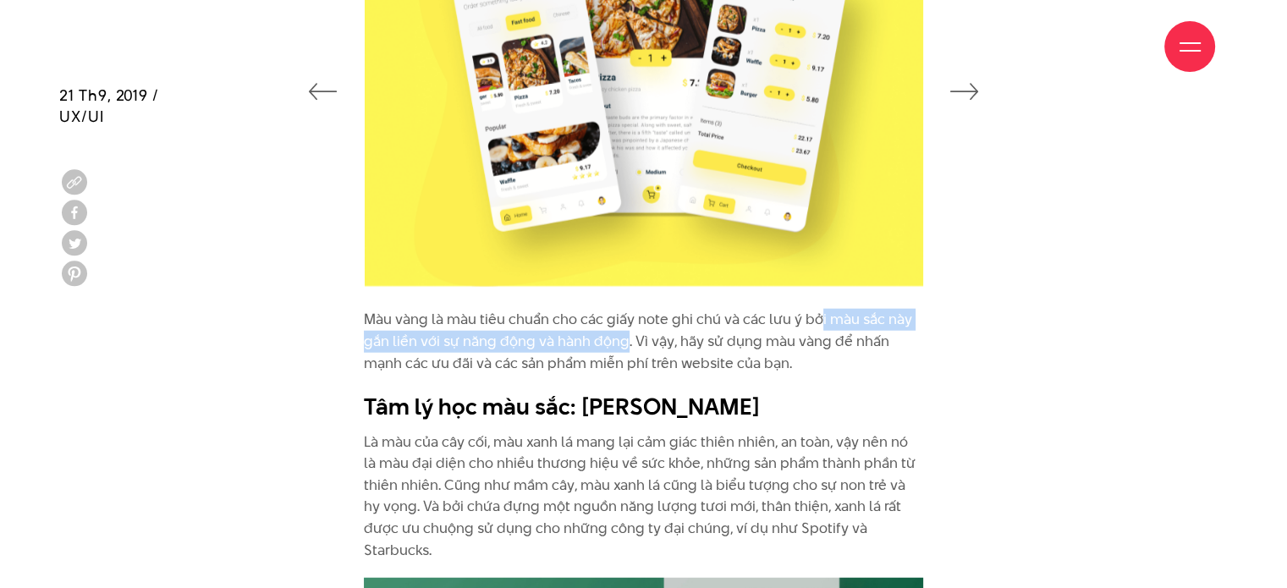
drag, startPoint x: 819, startPoint y: 292, endPoint x: 624, endPoint y: 320, distance: 197.4
click at [624, 320] on p "Màu vàng là màu tiêu chuẩn cho các giấy note ghi chú và các lưu ý bởi màu sắc n…" at bounding box center [643, 341] width 559 height 65
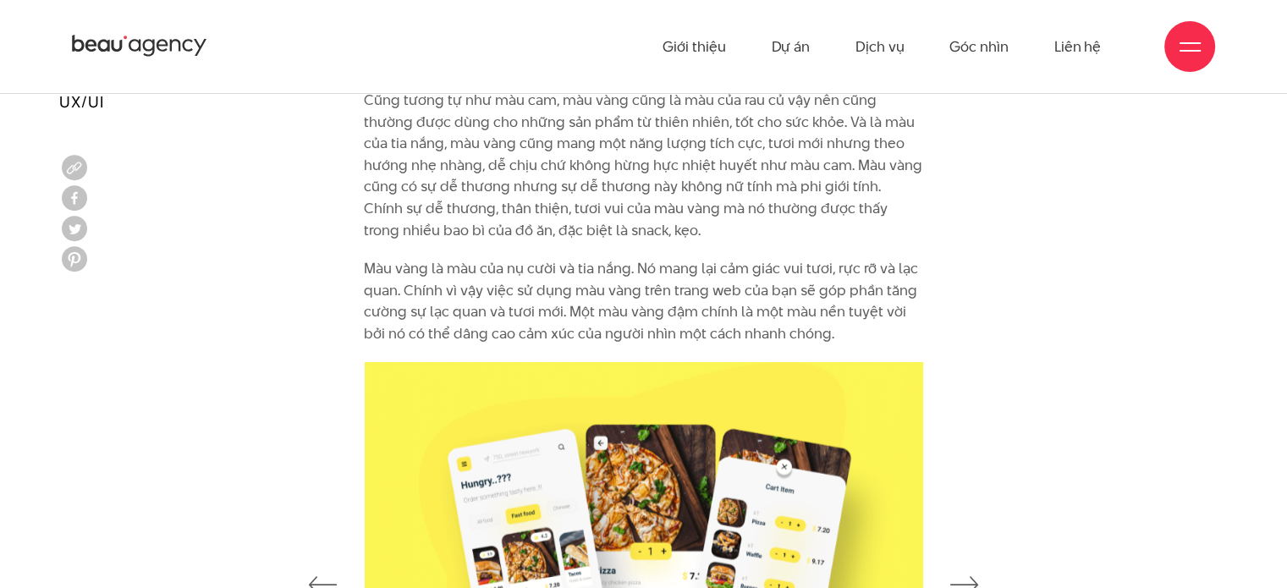
scroll to position [3710, 0]
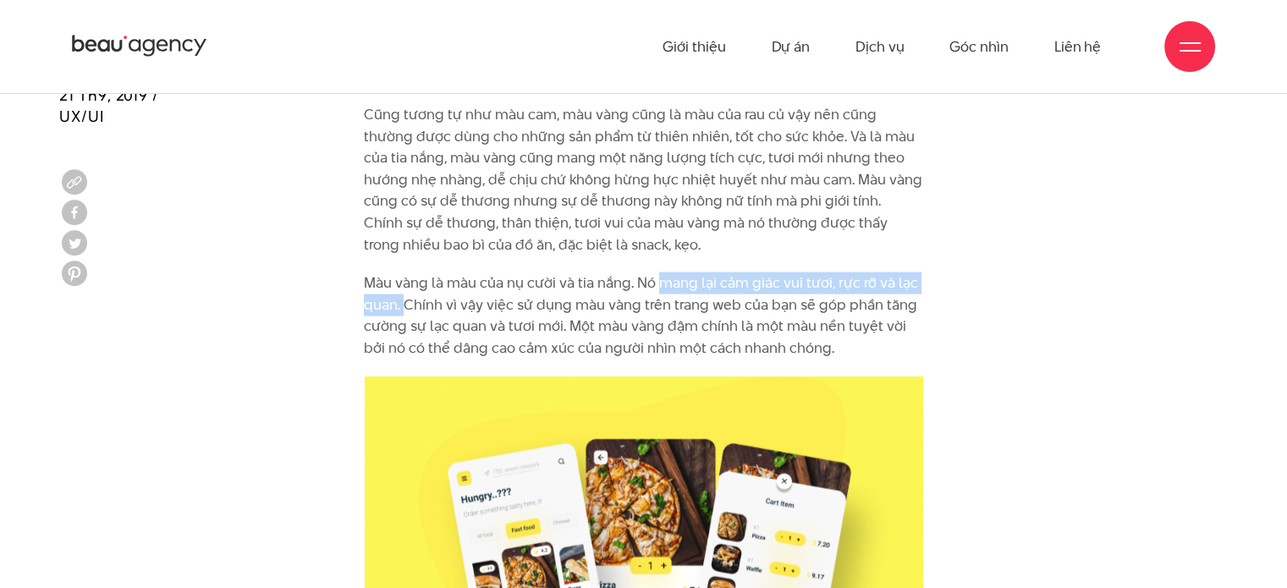
drag, startPoint x: 658, startPoint y: 265, endPoint x: 403, endPoint y: 291, distance: 256.9
click at [403, 291] on p "Màu vàng là màu của nụ cười và tia nắng. Nó mang lại cảm giác vui tươi, rực rỡ …" at bounding box center [643, 315] width 559 height 86
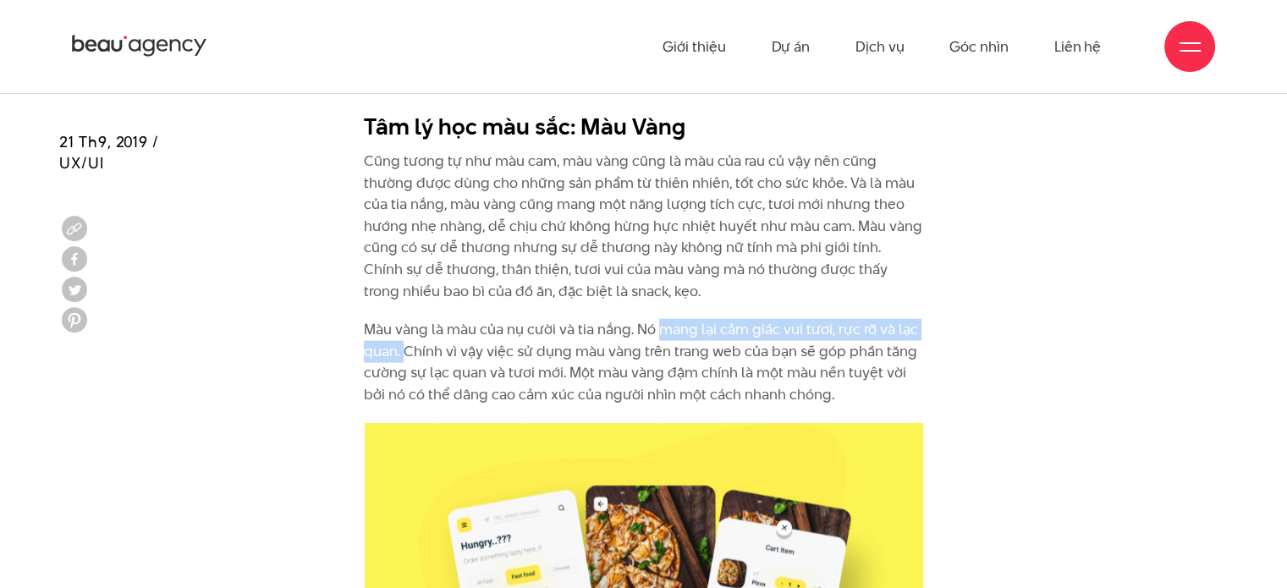
scroll to position [3625, 0]
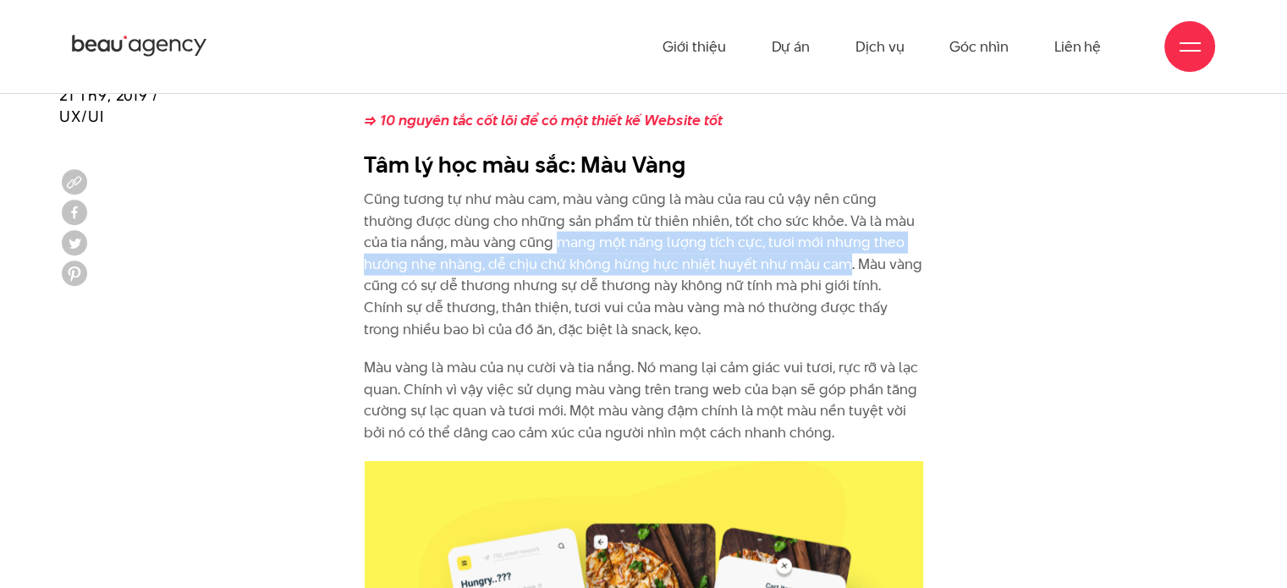
drag, startPoint x: 557, startPoint y: 220, endPoint x: 847, endPoint y: 245, distance: 291.2
click at [847, 245] on p "Cũng tương tự như màu cam, màu vàng cũng là màu của rau củ vậy nên cũng thường …" at bounding box center [643, 264] width 559 height 151
click at [812, 238] on p "Cũng tương tự như màu cam, màu vàng cũng là màu của rau củ vậy nên cũng thường …" at bounding box center [643, 264] width 559 height 151
drag, startPoint x: 453, startPoint y: 219, endPoint x: 844, endPoint y: 242, distance: 392.4
click at [844, 242] on p "Cũng tương tự như màu cam, màu vàng cũng là màu của rau củ vậy nên cũng thường …" at bounding box center [643, 264] width 559 height 151
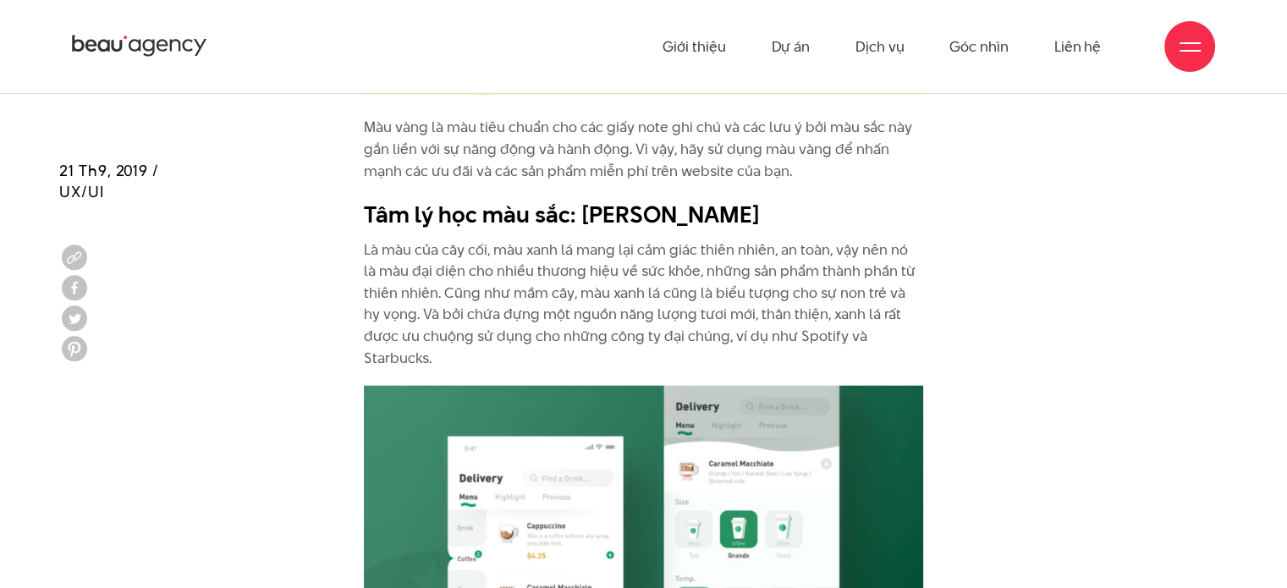
scroll to position [4387, 0]
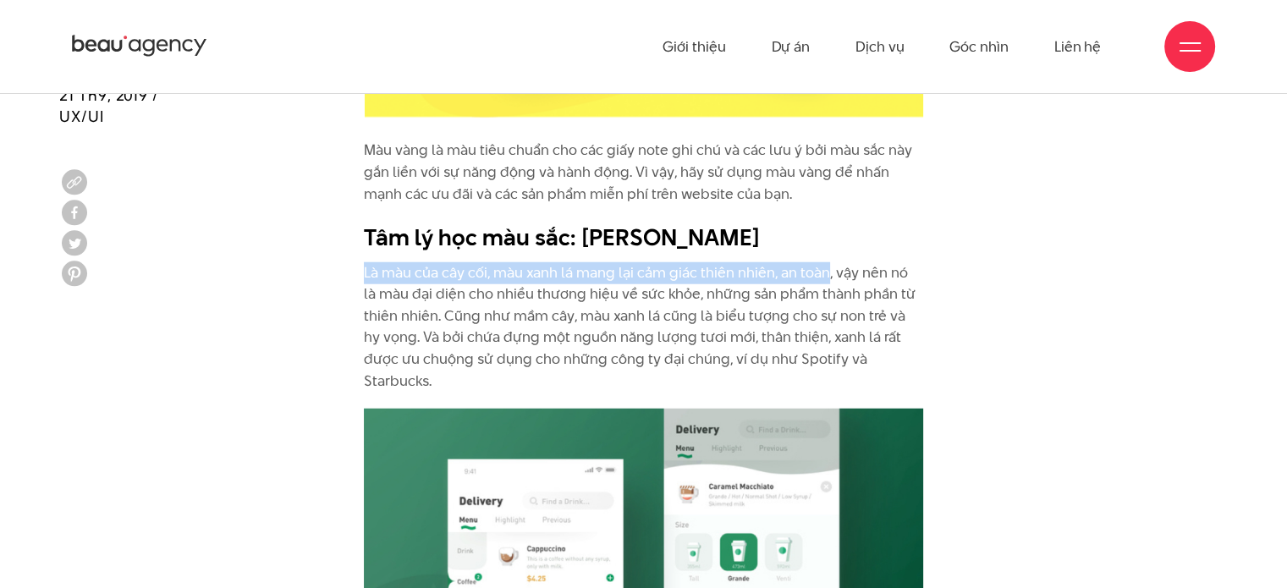
drag, startPoint x: 366, startPoint y: 253, endPoint x: 826, endPoint y: 258, distance: 459.5
click at [826, 262] on p "Là màu của cây cối, màu xanh lá mang lại cảm giác thiên nhiên, an toàn, vậy nên…" at bounding box center [643, 327] width 559 height 130
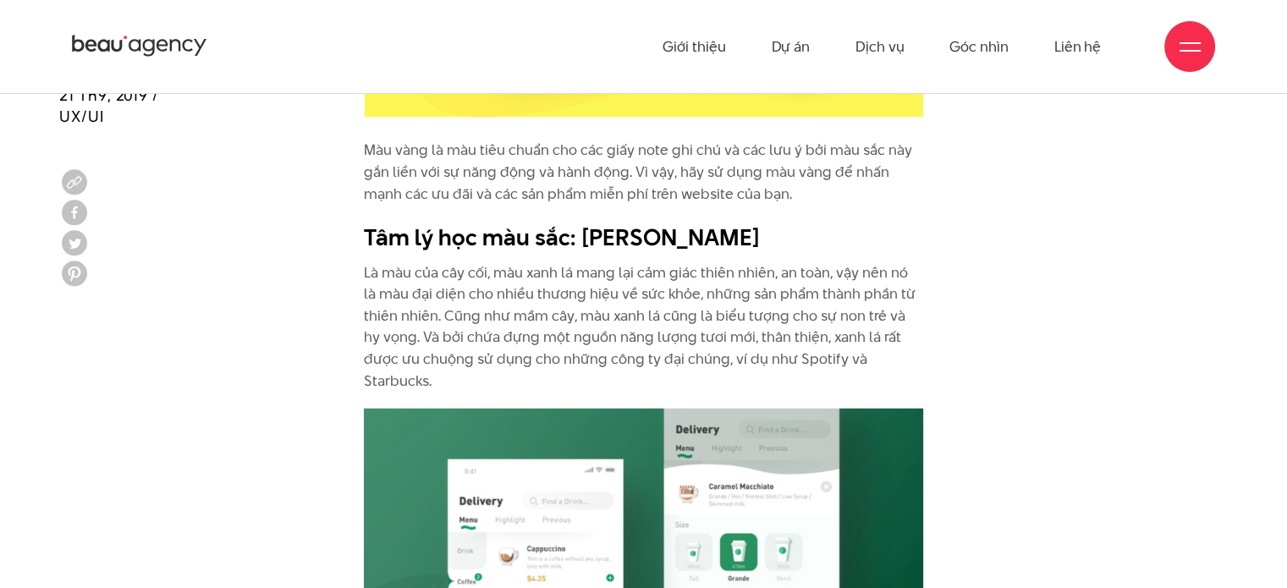
click at [793, 267] on p "Là màu của cây cối, màu xanh lá mang lại cảm giác thiên nhiên, an toàn, vậy nên…" at bounding box center [643, 327] width 559 height 130
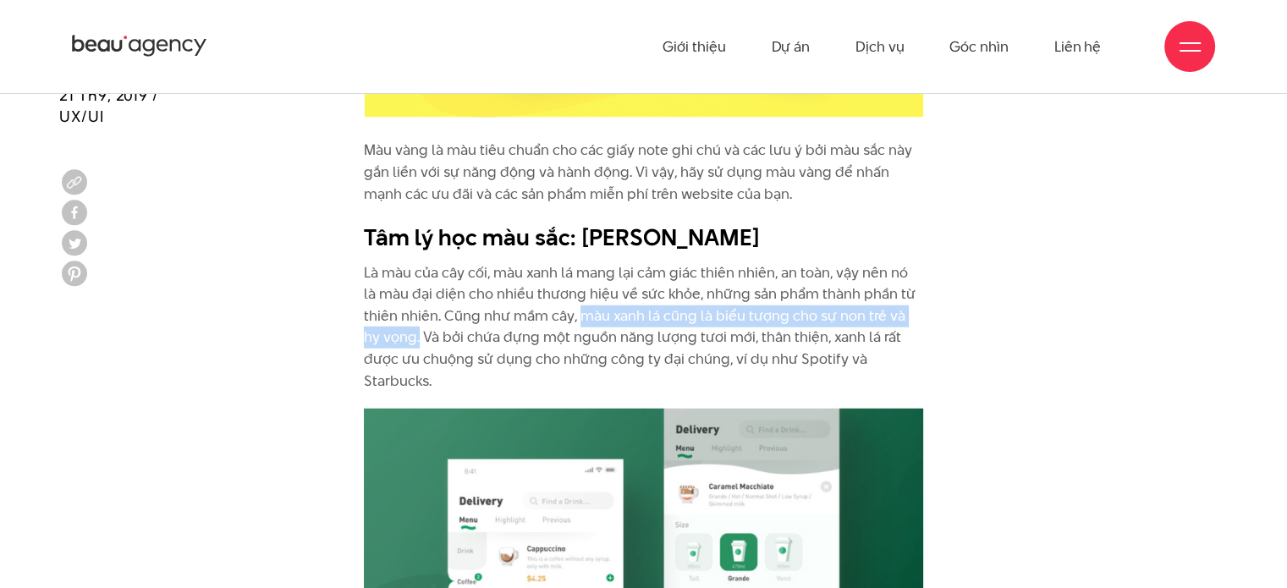
drag, startPoint x: 582, startPoint y: 292, endPoint x: 400, endPoint y: 319, distance: 183.9
click at [400, 319] on p "Là màu của cây cối, màu xanh lá mang lại cảm giác thiên nhiên, an toàn, vậy nên…" at bounding box center [643, 327] width 559 height 130
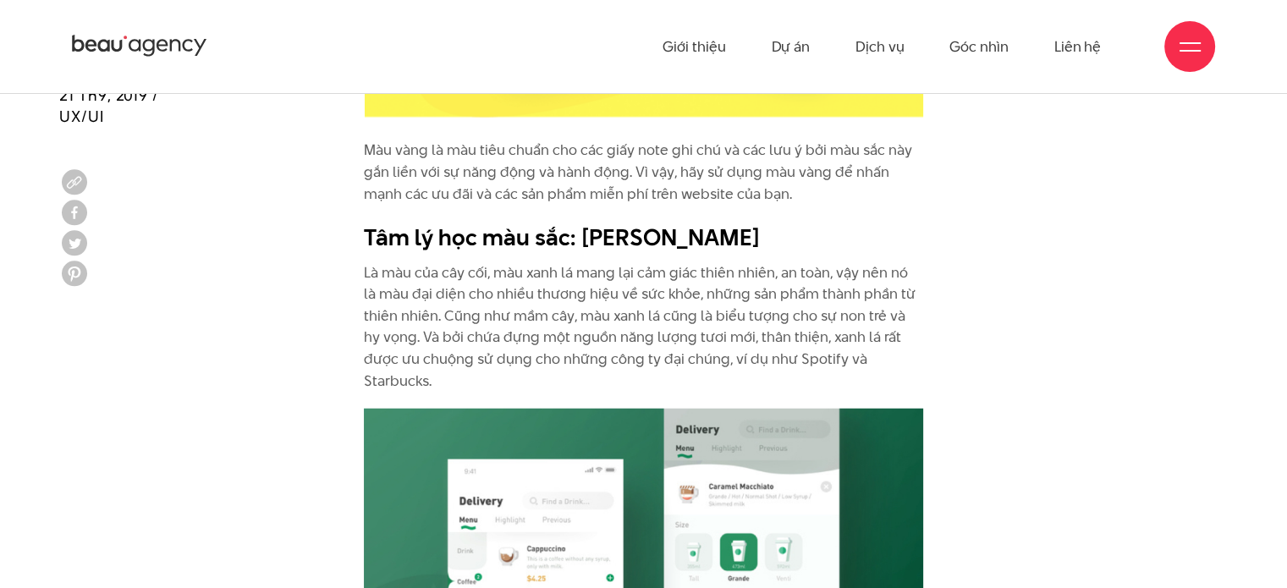
click at [567, 262] on p "Là màu của cây cối, màu xanh lá mang lại cảm giác thiên nhiên, an toàn, vậy nên…" at bounding box center [643, 327] width 559 height 130
drag, startPoint x: 363, startPoint y: 277, endPoint x: 678, endPoint y: 273, distance: 314.8
click at [678, 273] on p "Là màu của cây cối, màu xanh lá mang lại cảm giác thiên nhiên, an toàn, vậy nên…" at bounding box center [643, 327] width 559 height 130
click at [628, 294] on p "Là màu của cây cối, màu xanh lá mang lại cảm giác thiên nhiên, an toàn, vậy nên…" at bounding box center [643, 327] width 559 height 130
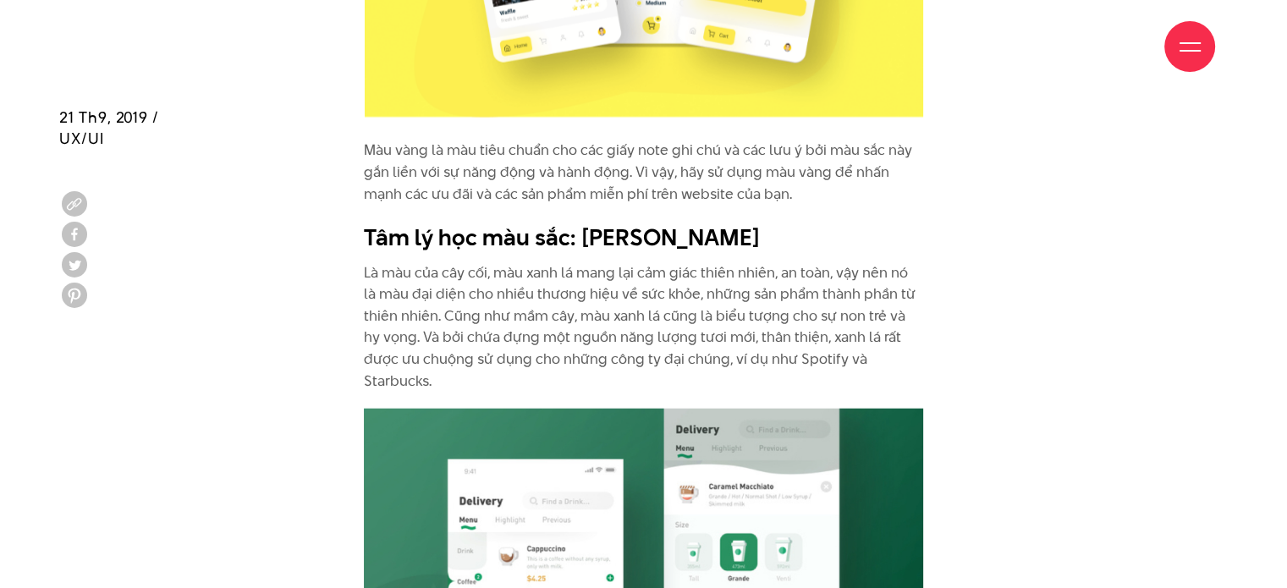
scroll to position [4472, 0]
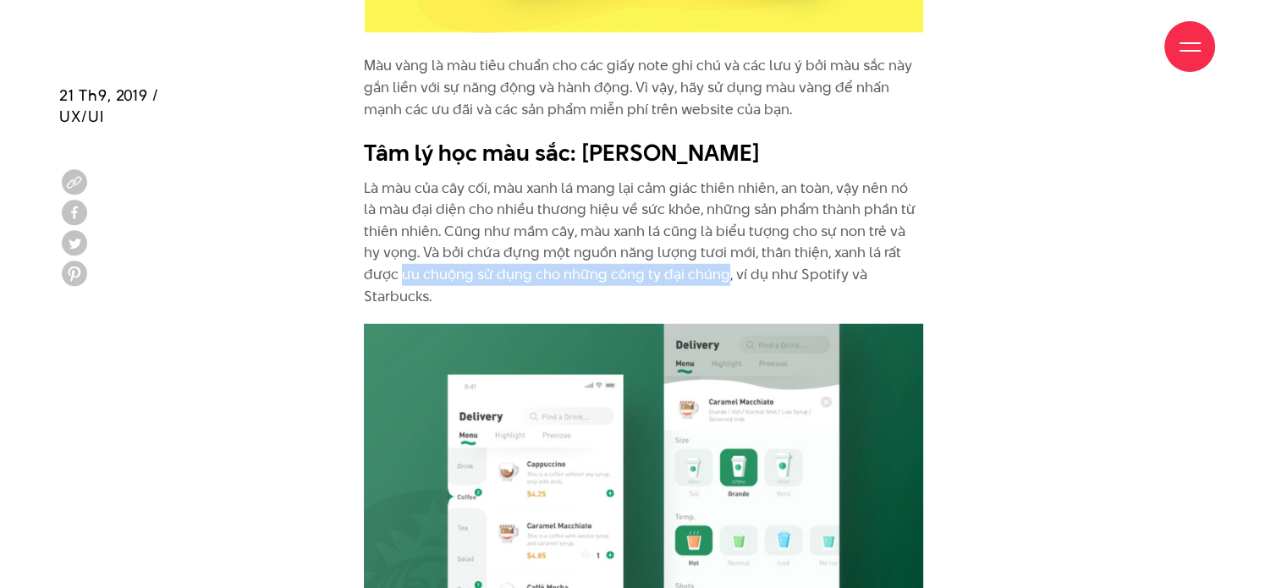
drag, startPoint x: 368, startPoint y: 255, endPoint x: 684, endPoint y: 252, distance: 315.6
click at [684, 252] on p "Là màu của cây cối, màu xanh lá mang lại cảm giác thiên nhiên, an toàn, vậy nên…" at bounding box center [643, 243] width 559 height 130
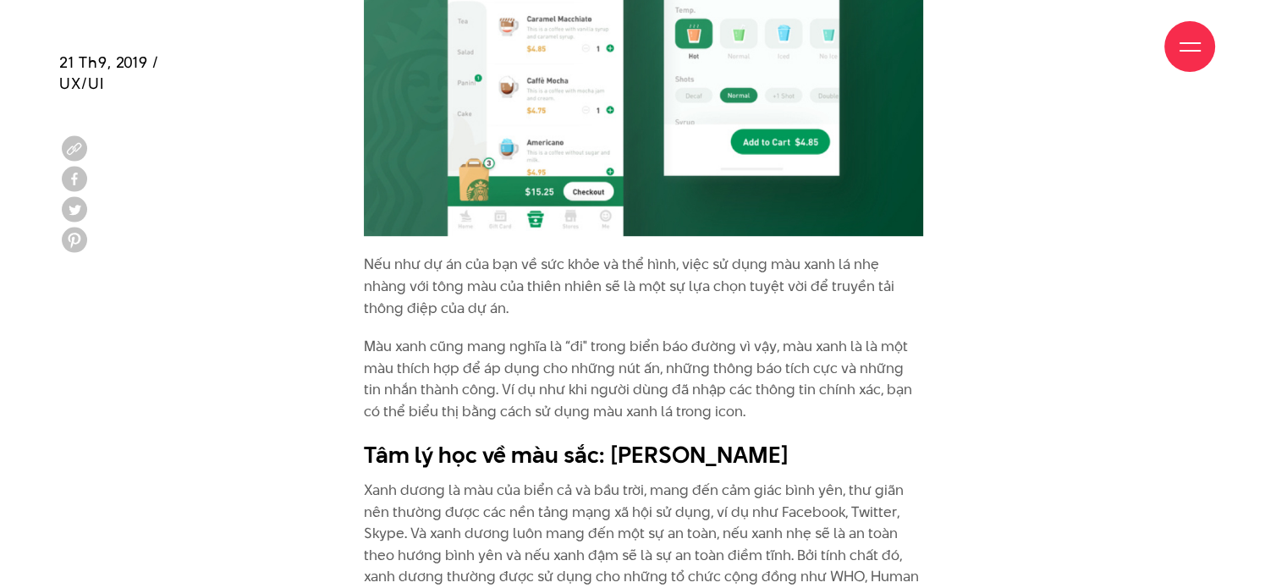
scroll to position [4979, 0]
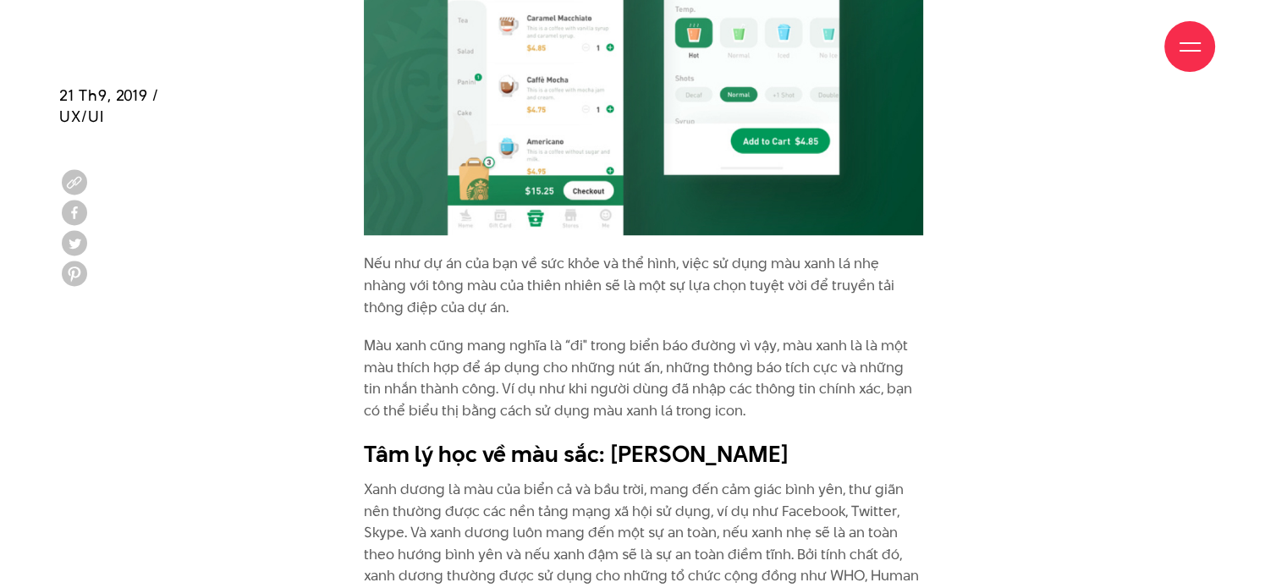
click at [647, 335] on p "Màu xanh cũng mang nghĩa là “đi" trong biển báo đường vì vậy, màu xanh là là mộ…" at bounding box center [643, 378] width 559 height 86
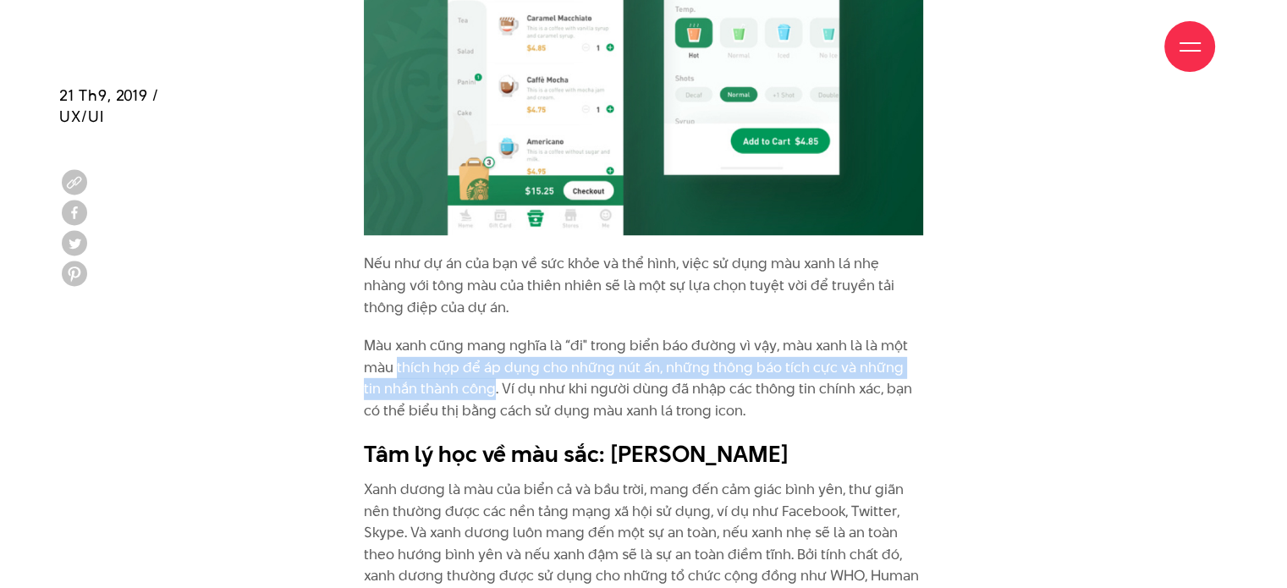
drag, startPoint x: 399, startPoint y: 324, endPoint x: 473, endPoint y: 345, distance: 77.4
click at [473, 345] on p "Màu xanh cũng mang nghĩa là “đi" trong biển báo đường vì vậy, màu xanh là là mộ…" at bounding box center [643, 378] width 559 height 86
click at [523, 335] on p "Màu xanh cũng mang nghĩa là “đi" trong biển báo đường vì vậy, màu xanh là là mộ…" at bounding box center [643, 378] width 559 height 86
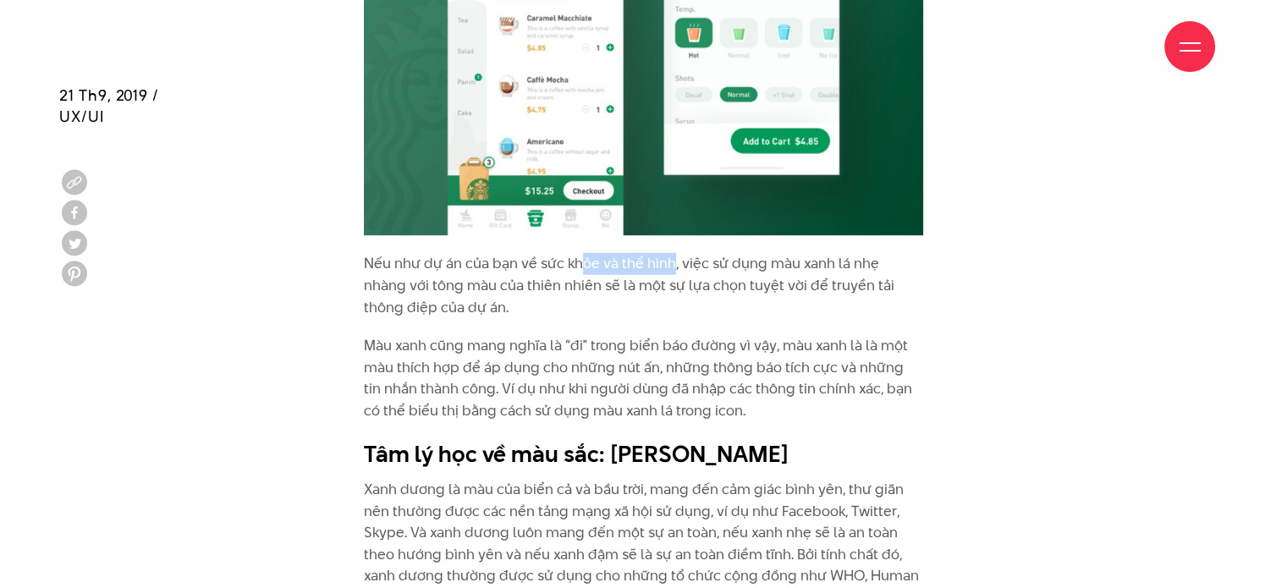
drag, startPoint x: 671, startPoint y: 215, endPoint x: 584, endPoint y: 229, distance: 88.3
click at [584, 253] on p "Nếu như dự án của bạn về sức khỏe và thể hình, việc sử dụng màu xanh lá nhẹ nhà…" at bounding box center [643, 285] width 559 height 65
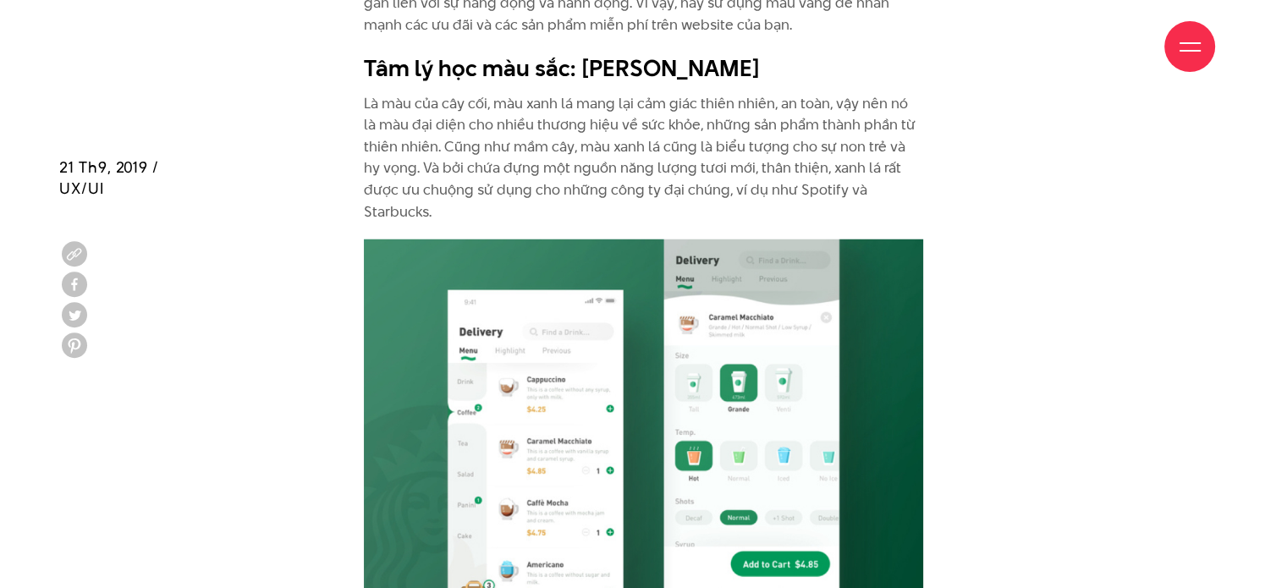
scroll to position [4810, 0]
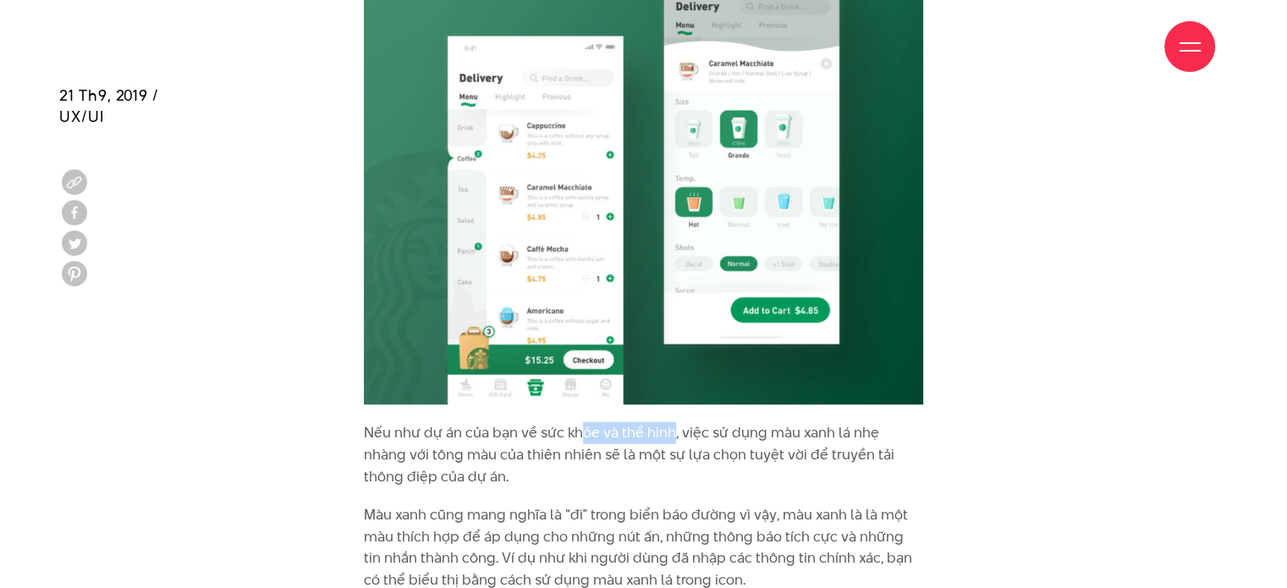
drag, startPoint x: 602, startPoint y: 396, endPoint x: 580, endPoint y: 396, distance: 22.0
click at [602, 422] on p "Nếu như dự án của bạn về sức khỏe và thể hình, việc sử dụng màu xanh lá nhẹ nhà…" at bounding box center [643, 454] width 559 height 65
click at [432, 422] on p "Nếu như dự án của bạn về sức khỏe và thể hình, việc sử dụng màu xanh lá nhẹ nhà…" at bounding box center [643, 454] width 559 height 65
drag, startPoint x: 674, startPoint y: 391, endPoint x: 572, endPoint y: 388, distance: 102.4
click at [540, 422] on p "Nếu như dự án của bạn về sức khỏe và thể hình, việc sử dụng màu xanh lá nhẹ nhà…" at bounding box center [643, 454] width 559 height 65
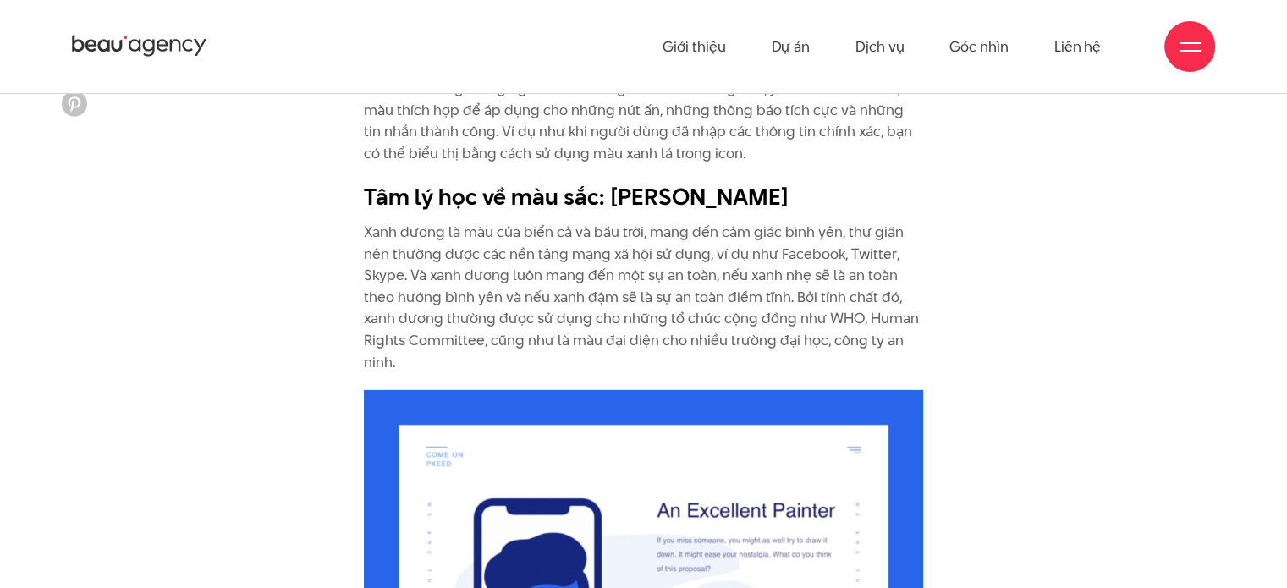
scroll to position [5064, 0]
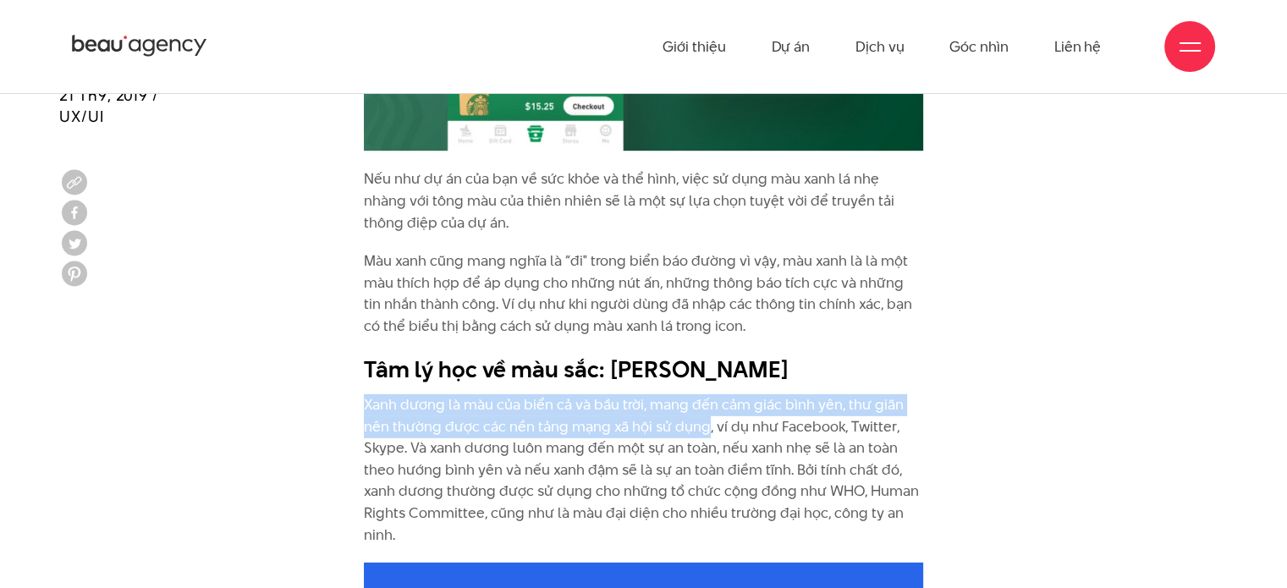
drag, startPoint x: 366, startPoint y: 357, endPoint x: 704, endPoint y: 387, distance: 338.9
click at [704, 394] on p "Xanh dương là màu của biển cả và bầu trời, mang đến cảm giác bình yên, thư giãn…" at bounding box center [643, 469] width 559 height 151
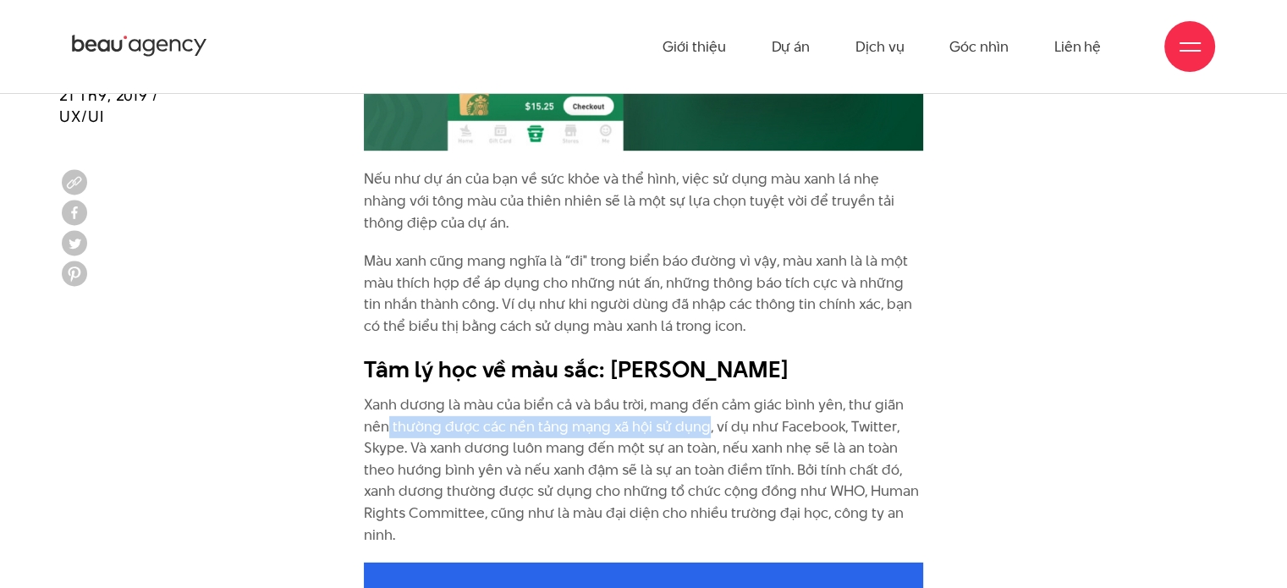
drag, startPoint x: 390, startPoint y: 378, endPoint x: 706, endPoint y: 382, distance: 315.6
click at [706, 394] on p "Xanh dương là màu của biển cả và bầu trời, mang đến cảm giác bình yên, thư giãn…" at bounding box center [643, 469] width 559 height 151
click at [728, 354] on b "Tâm lý học về màu sắc: [PERSON_NAME]" at bounding box center [577, 369] width 426 height 31
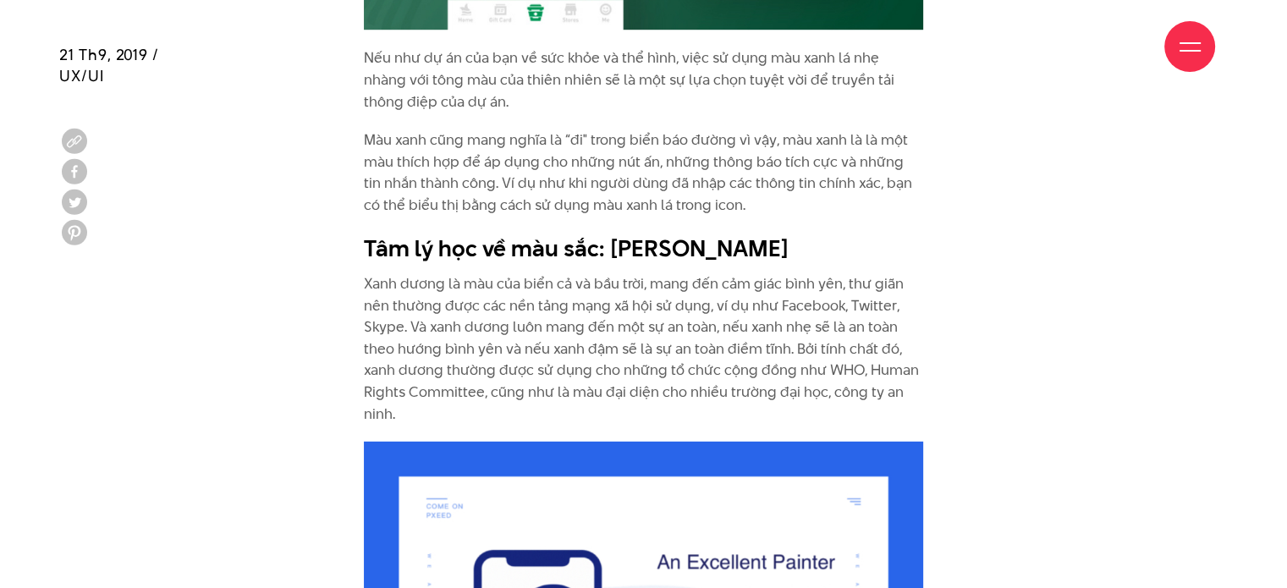
scroll to position [5233, 0]
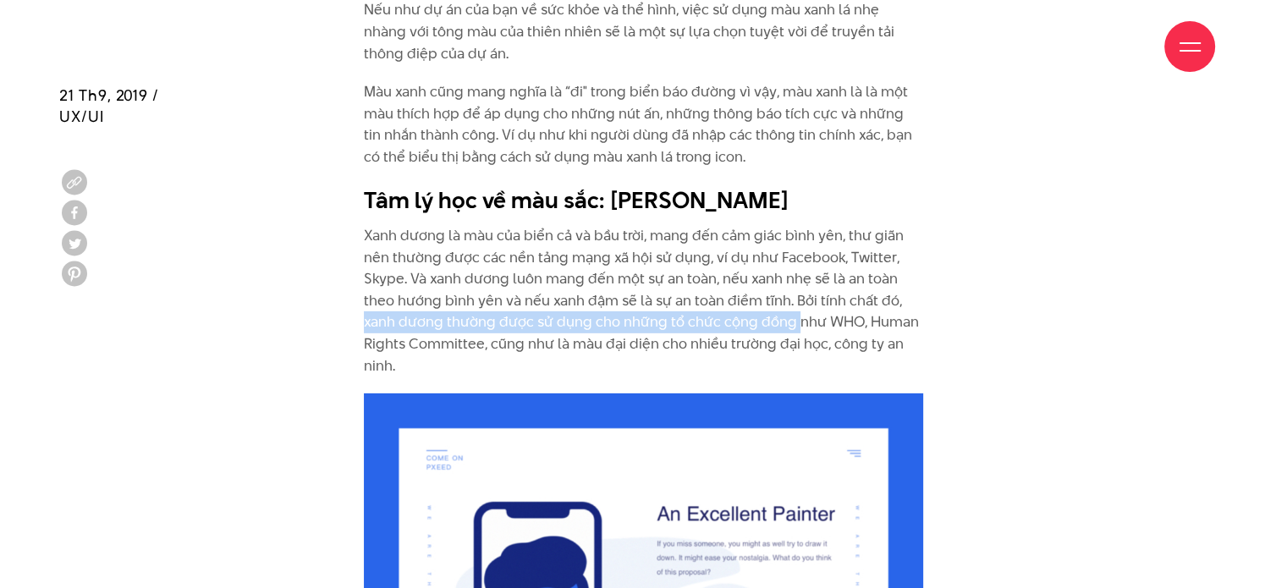
drag, startPoint x: 349, startPoint y: 280, endPoint x: 792, endPoint y: 281, distance: 442.5
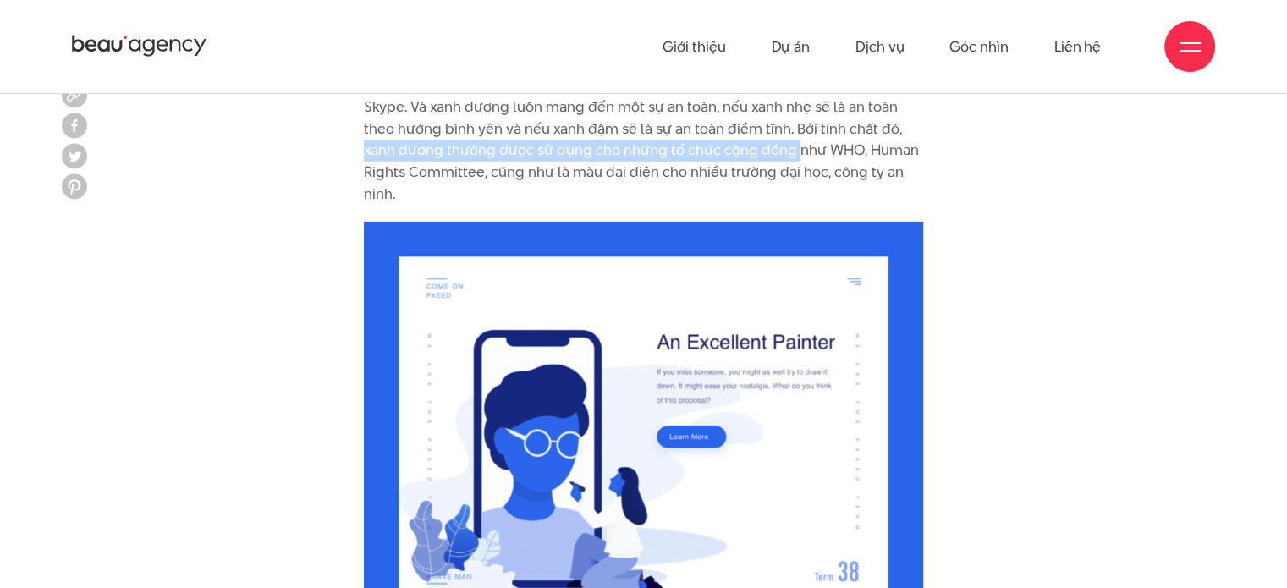
scroll to position [5318, 0]
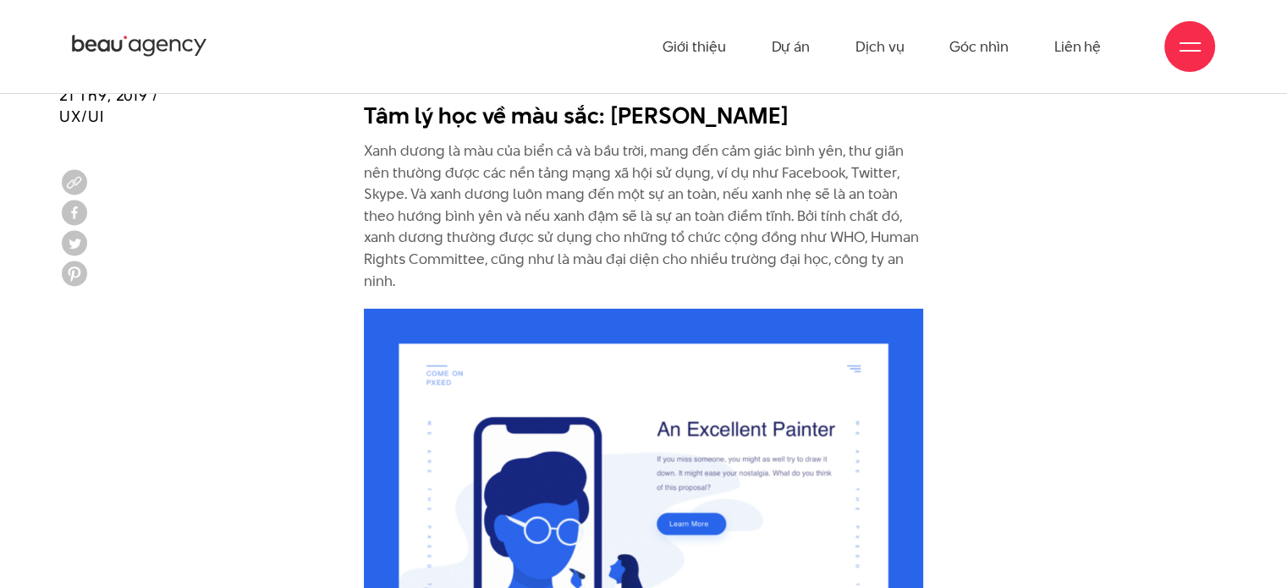
click at [736, 235] on p "Xanh dương là màu của biển cả và bầu trời, mang đến cảm giác bình yên, thư giãn…" at bounding box center [643, 215] width 559 height 151
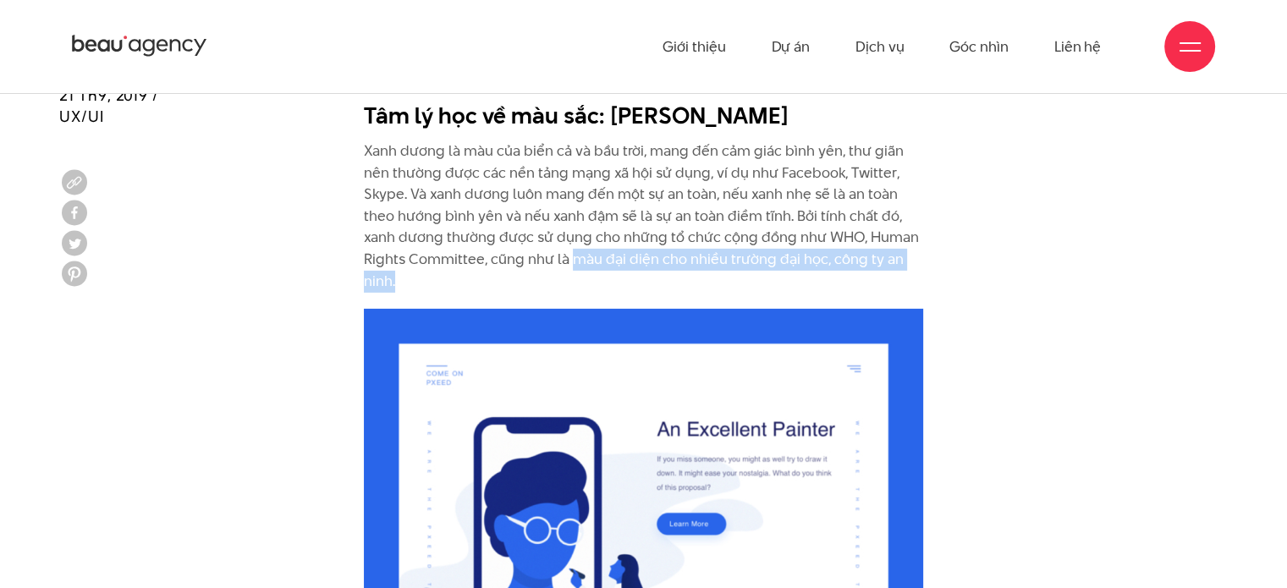
drag, startPoint x: 570, startPoint y: 214, endPoint x: 592, endPoint y: 230, distance: 27.2
click at [592, 230] on p "Xanh dương là màu của biển cả và bầu trời, mang đến cảm giác bình yên, thư giãn…" at bounding box center [643, 215] width 559 height 151
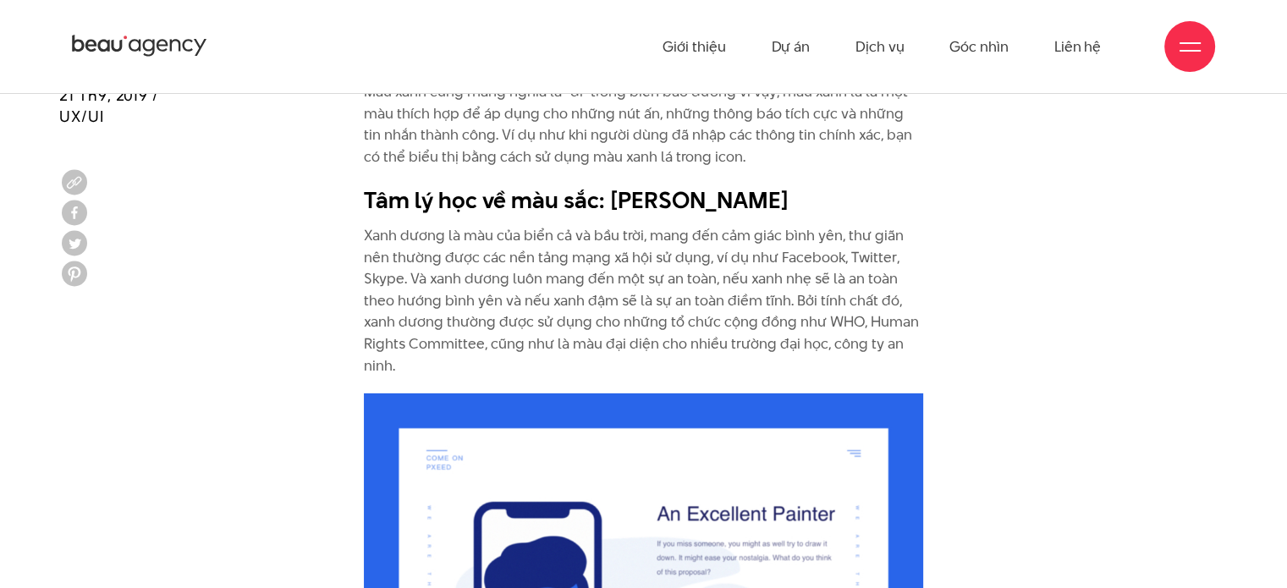
click at [766, 225] on p "Xanh dương là màu của biển cả và bầu trời, mang đến cảm giác bình yên, thư giãn…" at bounding box center [643, 300] width 559 height 151
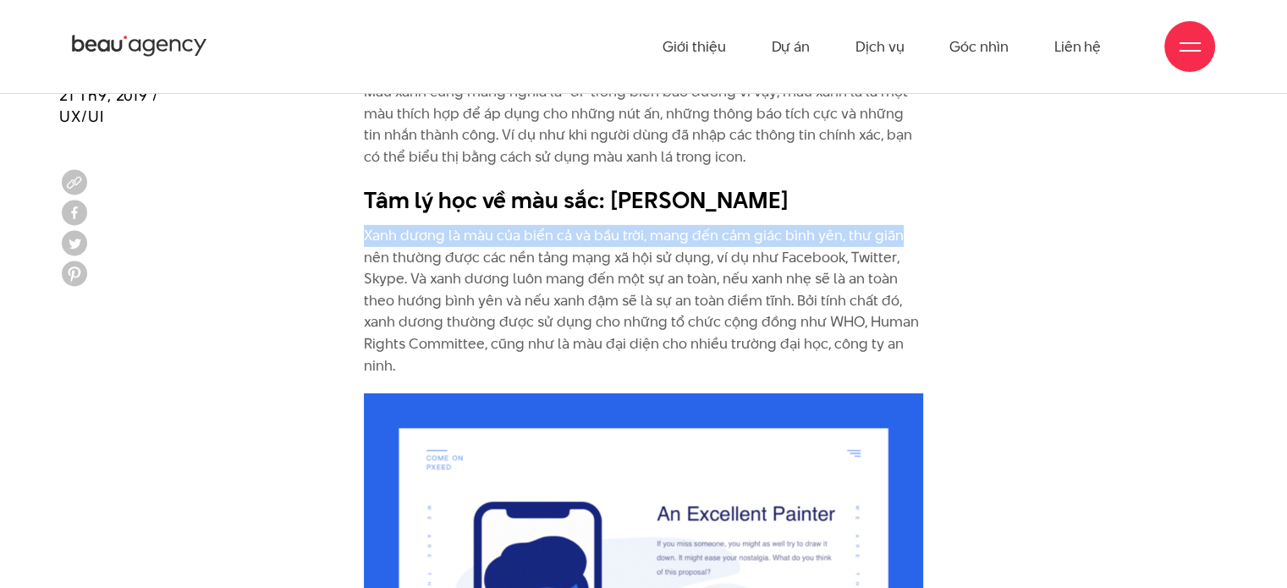
drag, startPoint x: 495, startPoint y: 199, endPoint x: 903, endPoint y: 188, distance: 408.0
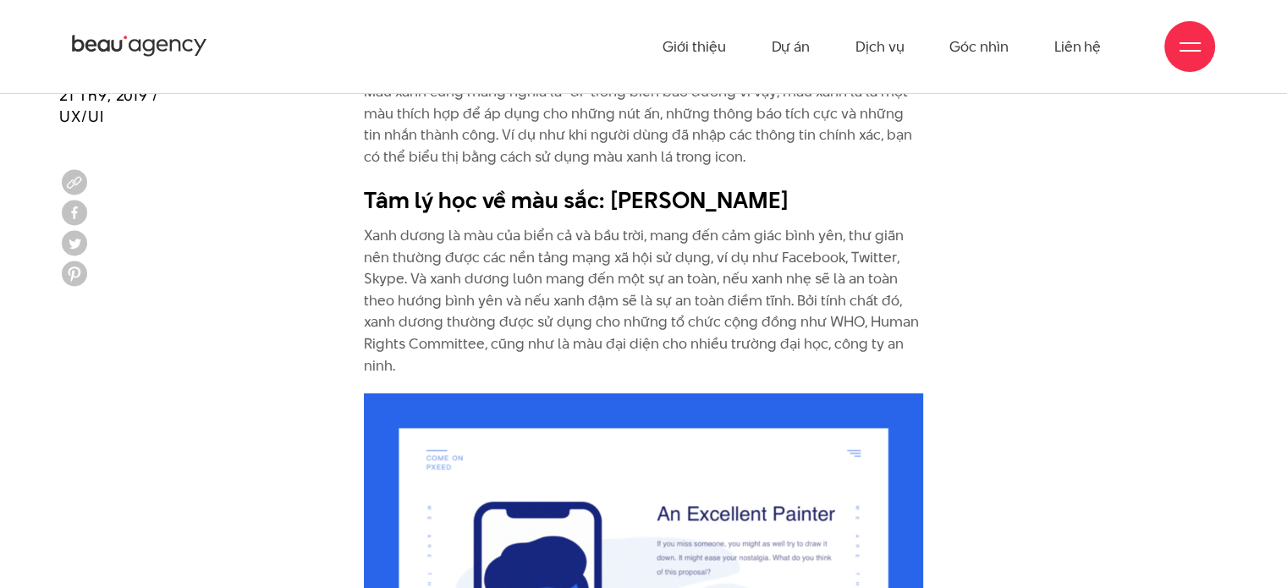
click at [679, 260] on p "Xanh dương là màu của biển cả và bầu trời, mang đến cảm giác bình yên, thư giãn…" at bounding box center [643, 300] width 559 height 151
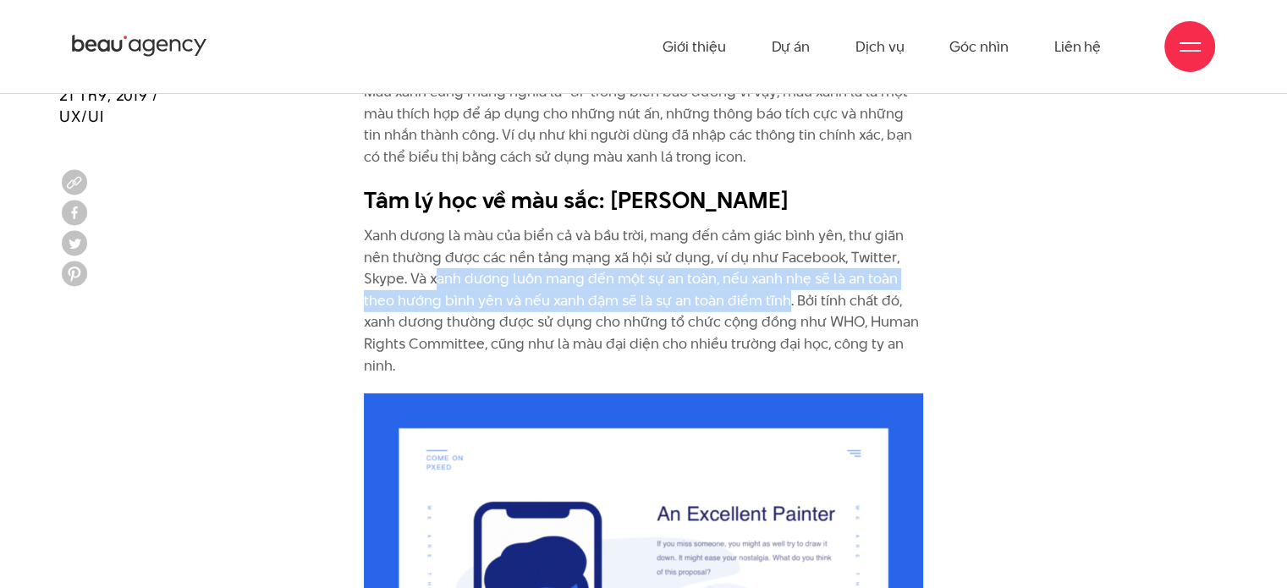
drag, startPoint x: 438, startPoint y: 239, endPoint x: 787, endPoint y: 259, distance: 349.1
click at [787, 259] on p "Xanh dương là màu của biển cả và bầu trời, mang đến cảm giác bình yên, thư giãn…" at bounding box center [643, 300] width 559 height 151
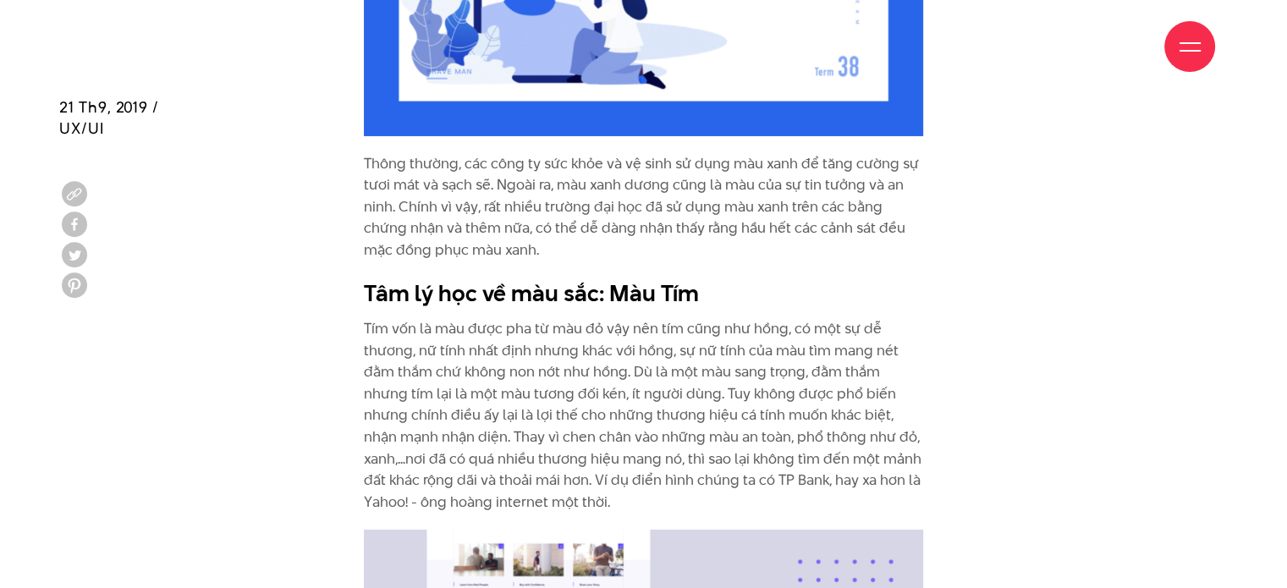
scroll to position [6079, 0]
